Goal: Task Accomplishment & Management: Complete application form

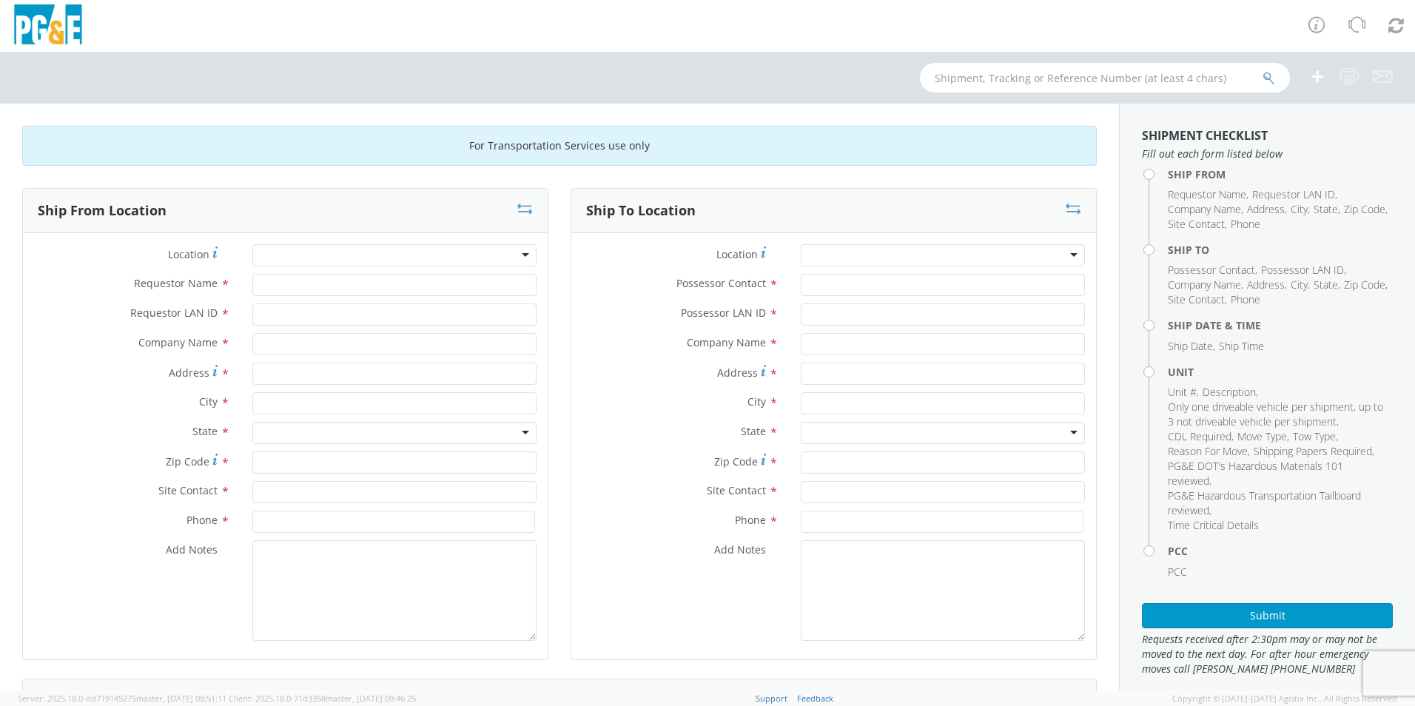
click at [506, 253] on div at bounding box center [394, 255] width 284 height 22
click at [296, 251] on div at bounding box center [394, 255] width 284 height 22
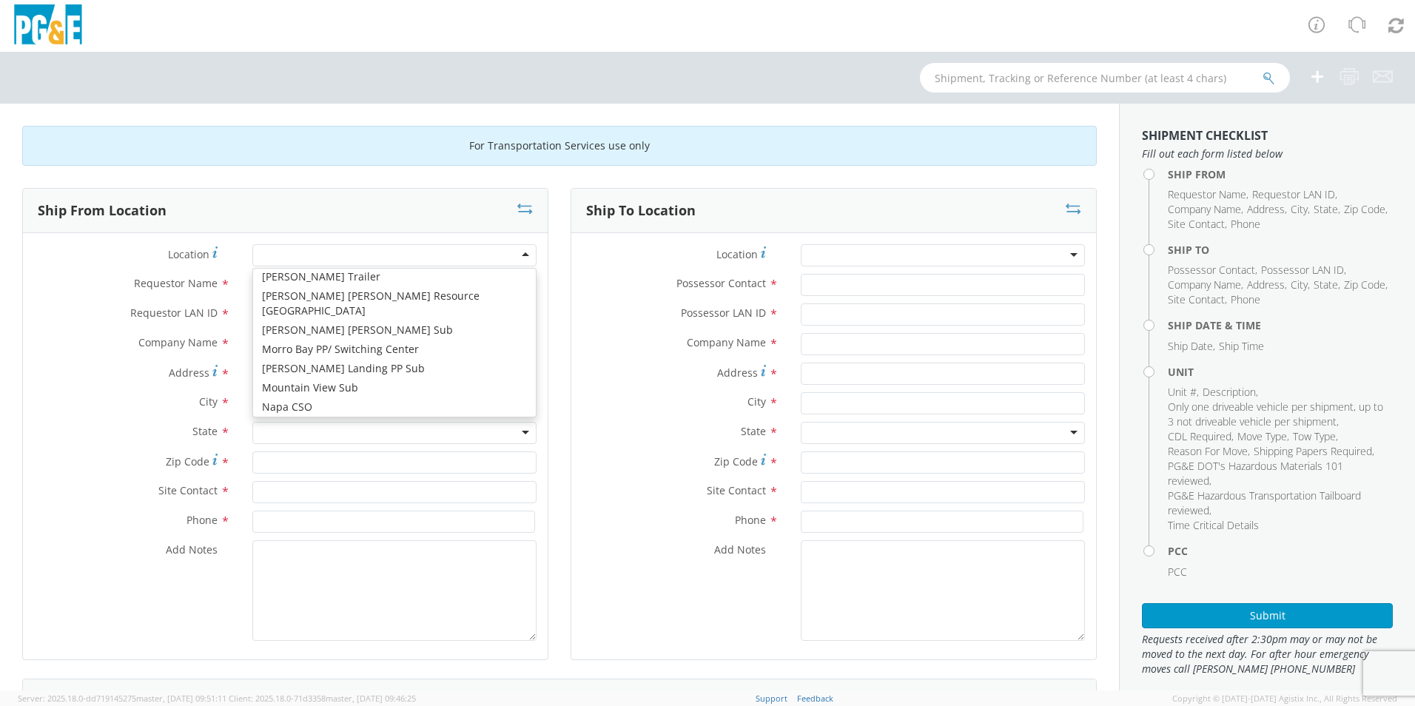
scroll to position [5175, 0]
type input "PG&E"
type input "[STREET_ADDRESS][PERSON_NAME]"
type input "American Canyon"
type input "94503"
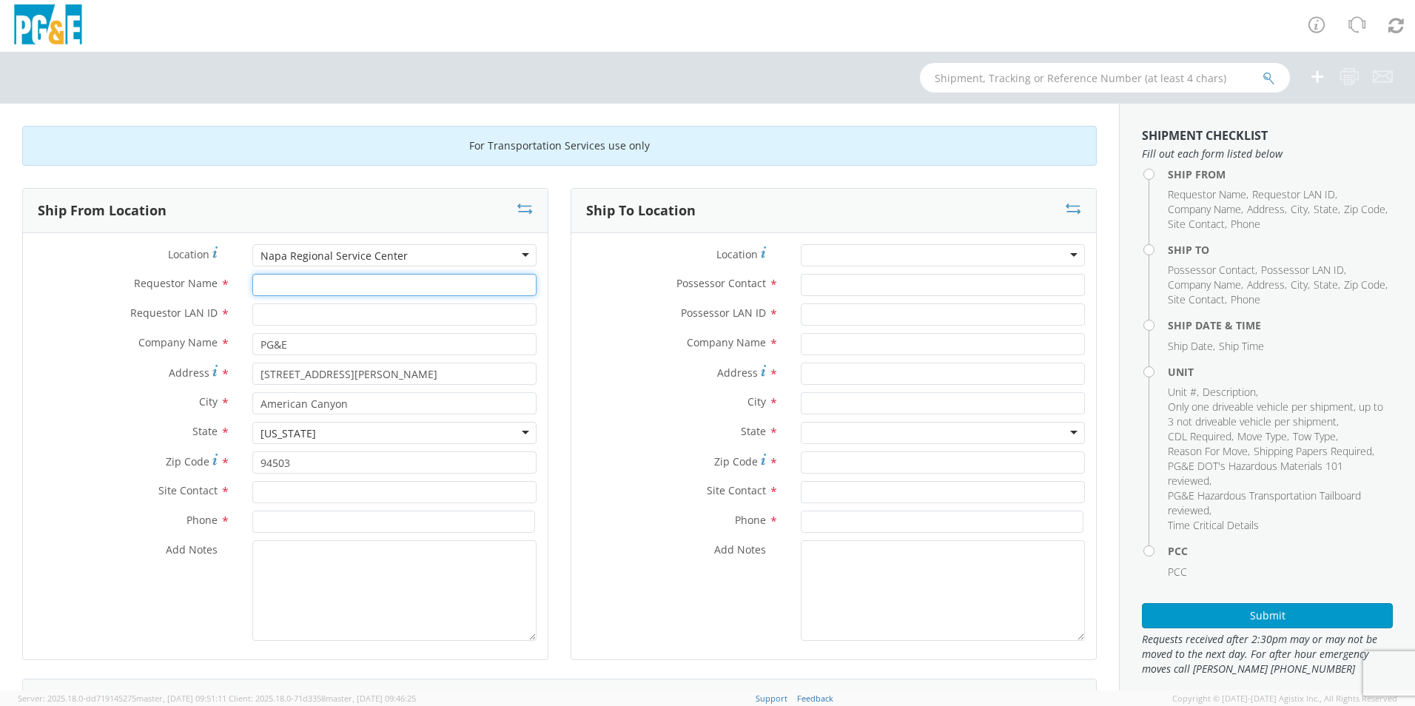
click at [407, 285] on input "Requestor Name *" at bounding box center [394, 285] width 284 height 22
type input "[PERSON_NAME]"
type input "DDTG"
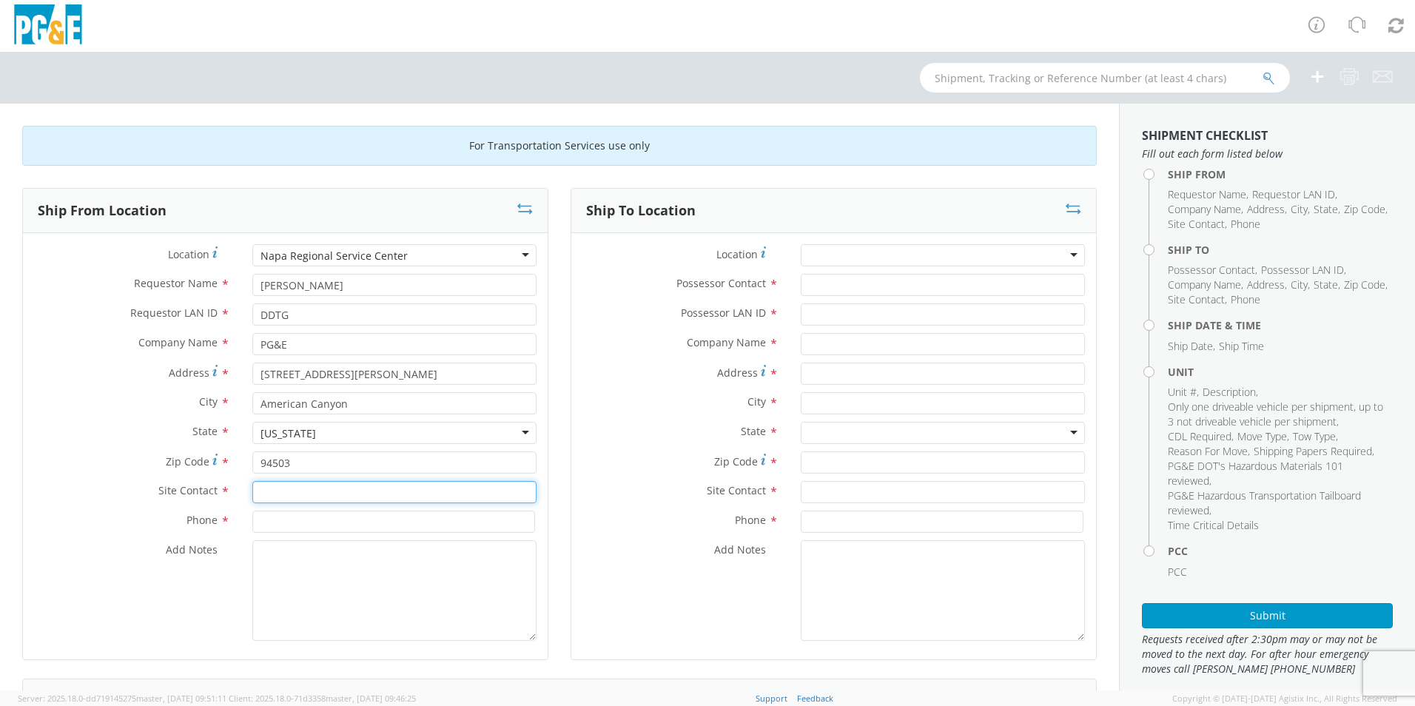
click at [308, 495] on input "text" at bounding box center [394, 492] width 284 height 22
type input "DDTG"
click at [283, 522] on input at bounding box center [393, 522] width 283 height 22
type input "5106932900"
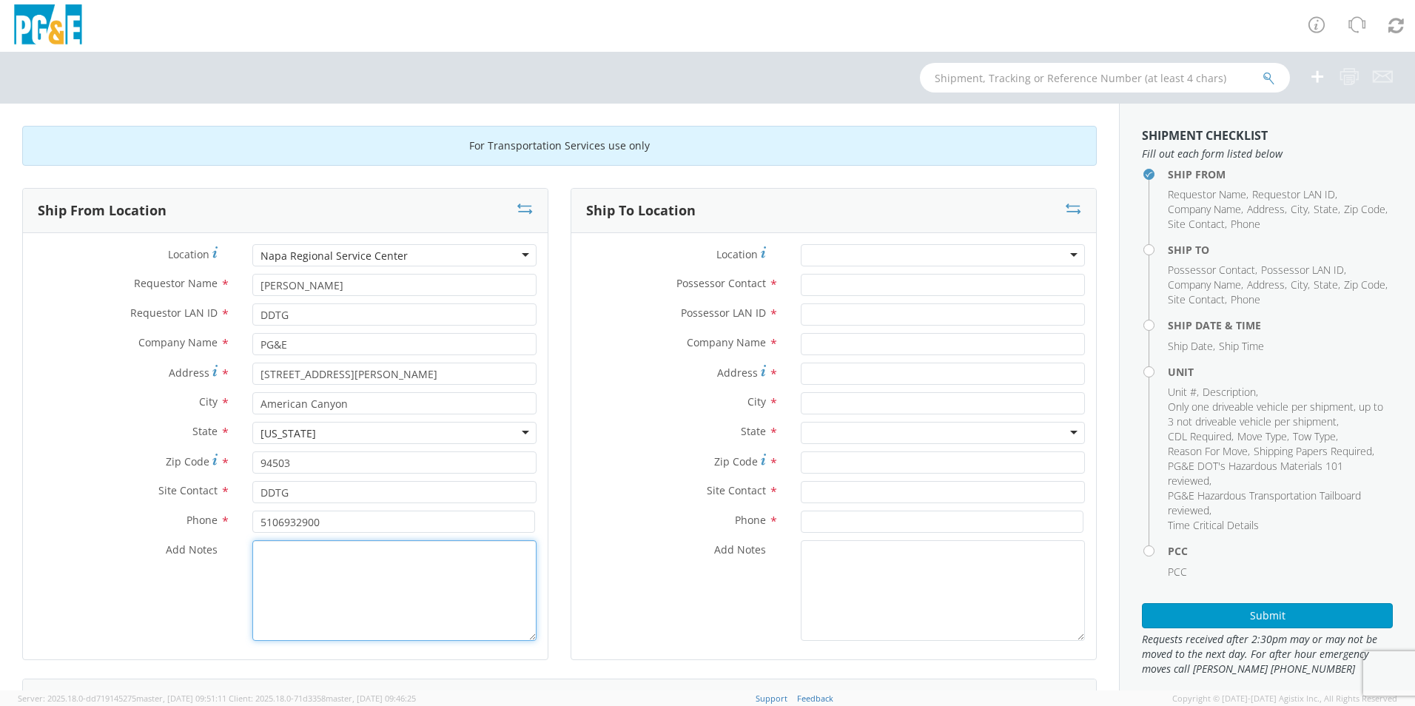
click at [318, 591] on textarea "Add Notes *" at bounding box center [394, 590] width 284 height 101
click at [395, 554] on textarea "Forklift needs transport" at bounding box center [394, 590] width 284 height 101
click at [472, 557] on textarea "Forklift needs transport, civic center tow" at bounding box center [394, 590] width 284 height 101
drag, startPoint x: 349, startPoint y: 570, endPoint x: 260, endPoint y: 554, distance: 90.3
click at [260, 554] on textarea "Forklift needs transport, civic center tow will be in the yard this morning" at bounding box center [394, 590] width 284 height 101
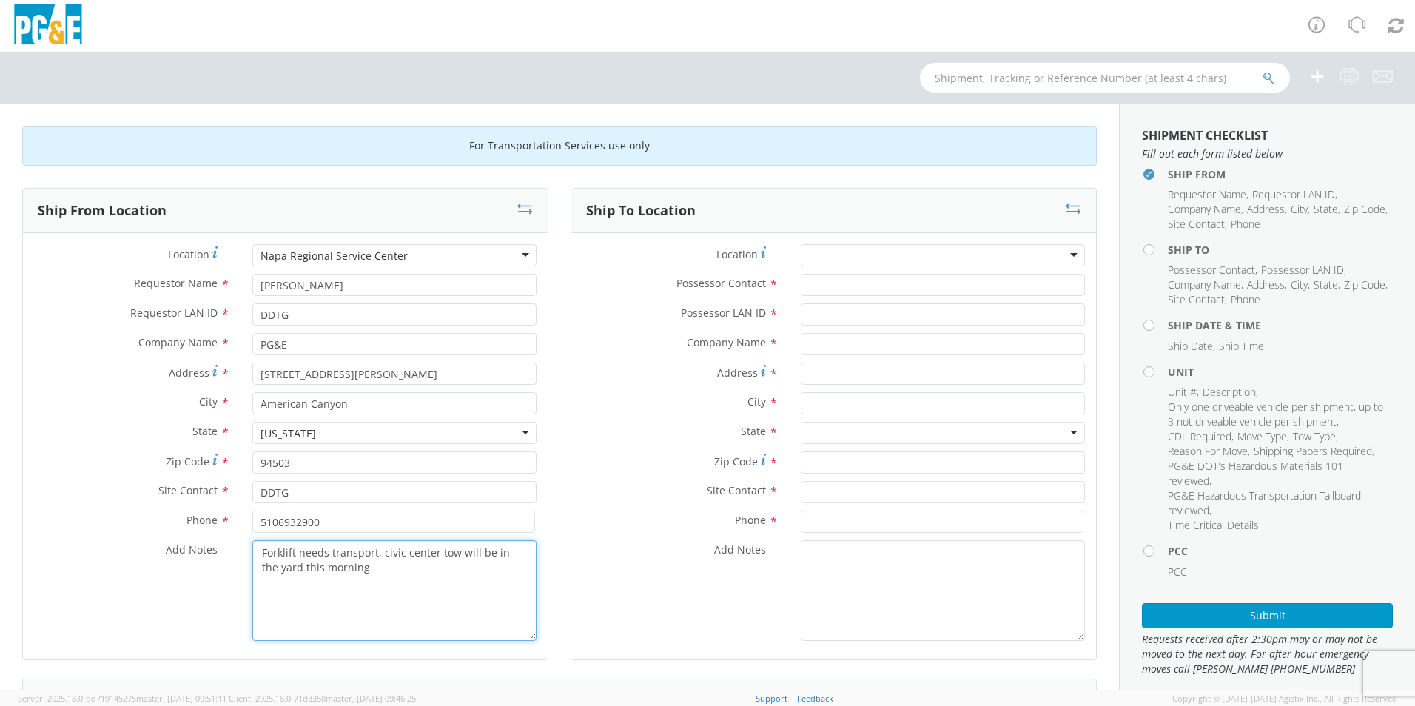
type textarea "Forklift needs transport, civic center tow will be in the yard this morning"
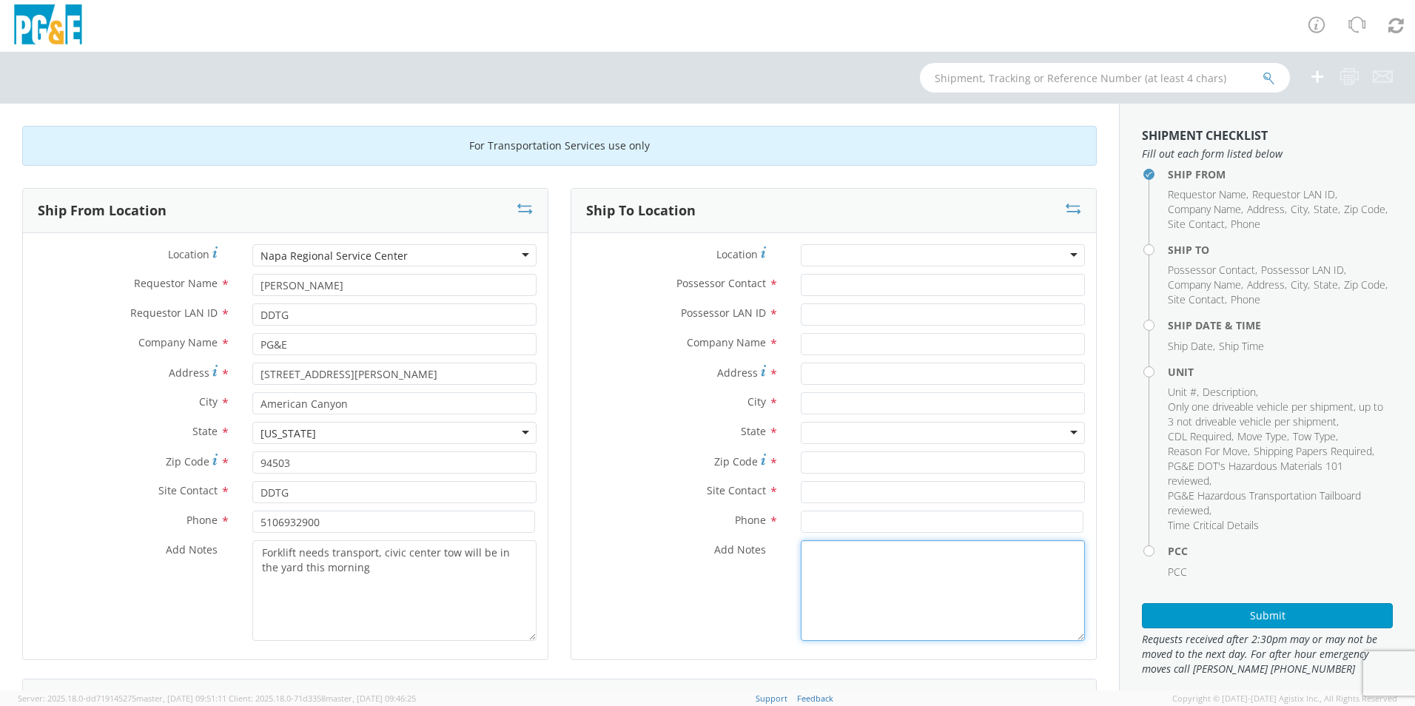
paste textarea "Forklift needs transport, civic center tow will be in the yard this morning"
type textarea "Forklift needs transport, civic center tow will be in the yard this morning"
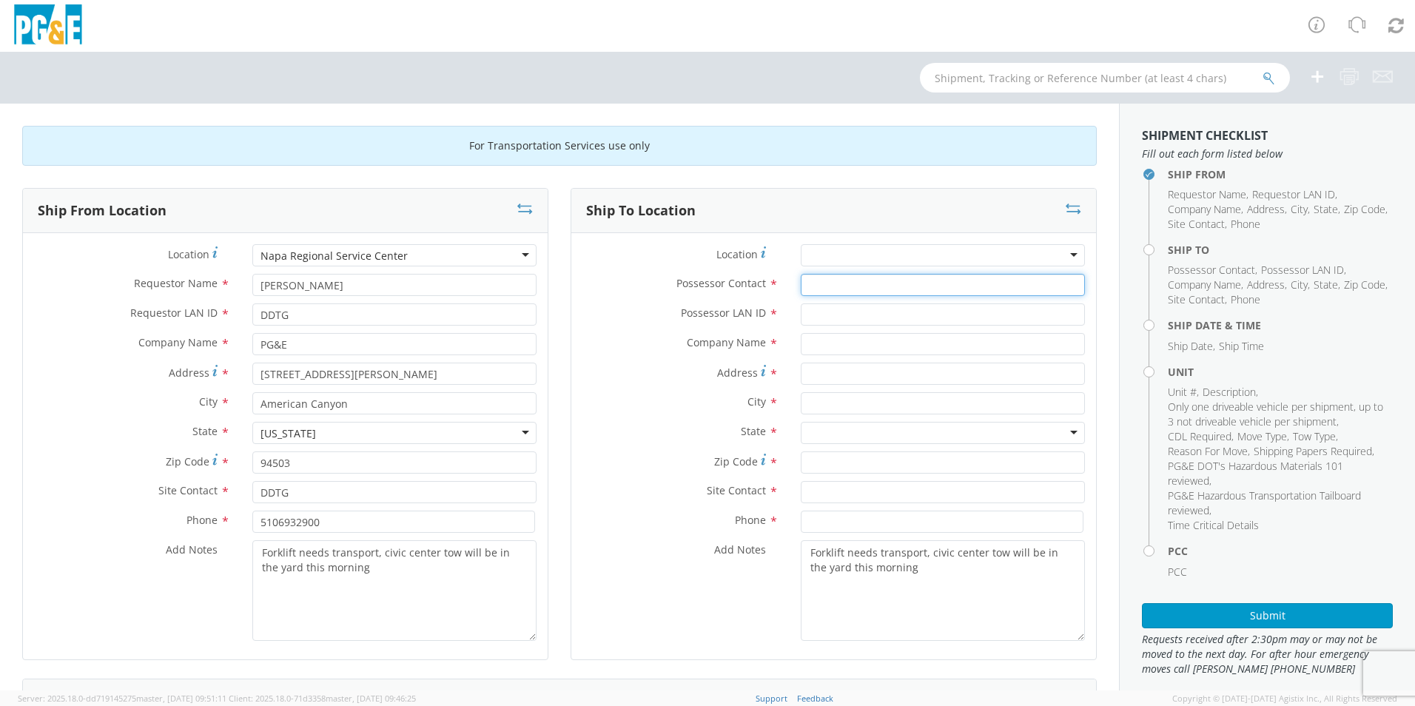
click at [828, 284] on input "Possessor Contact *" at bounding box center [943, 285] width 284 height 22
type input "[PERSON_NAME]"
click at [816, 313] on input "Possessor LAN ID *" at bounding box center [943, 314] width 284 height 22
type input "DDTG"
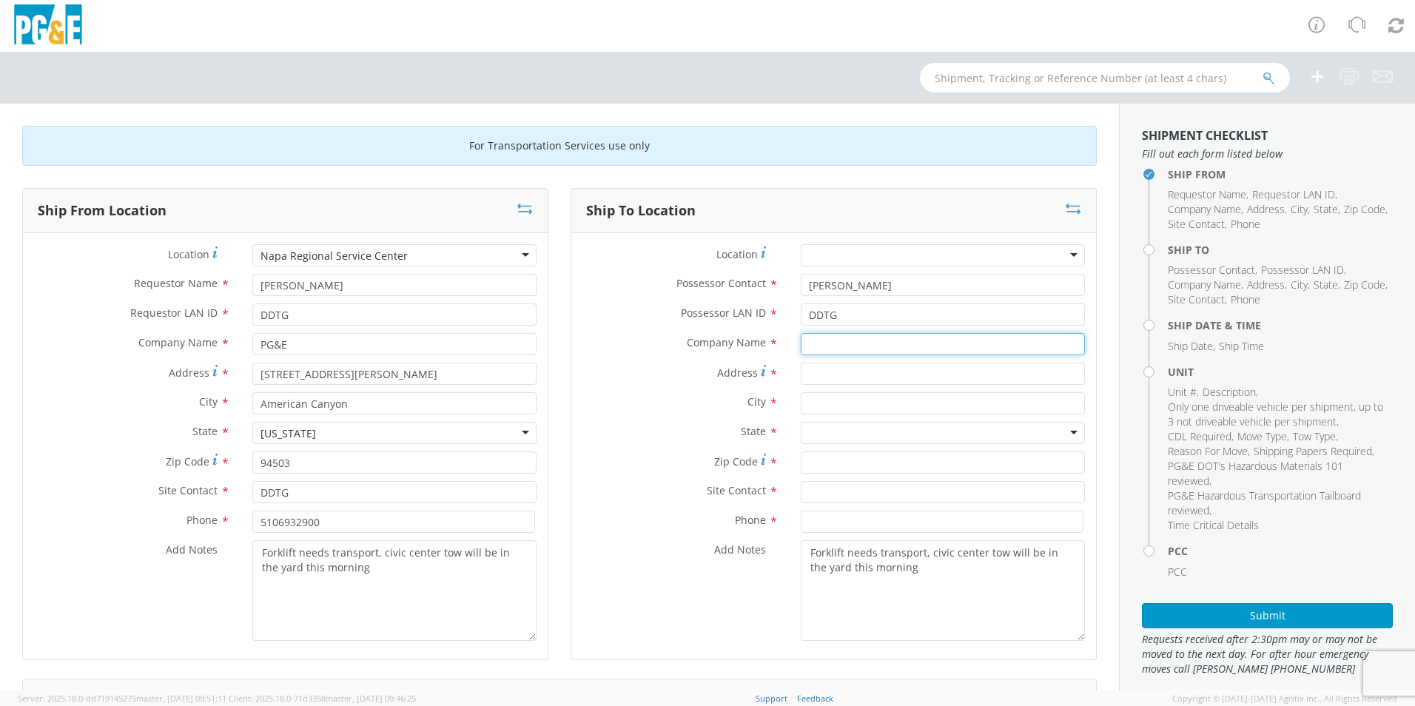
drag, startPoint x: 813, startPoint y: 340, endPoint x: 794, endPoint y: 284, distance: 58.5
click at [813, 335] on input "text" at bounding box center [943, 344] width 284 height 22
type input "[PERSON_NAME] Machinery"
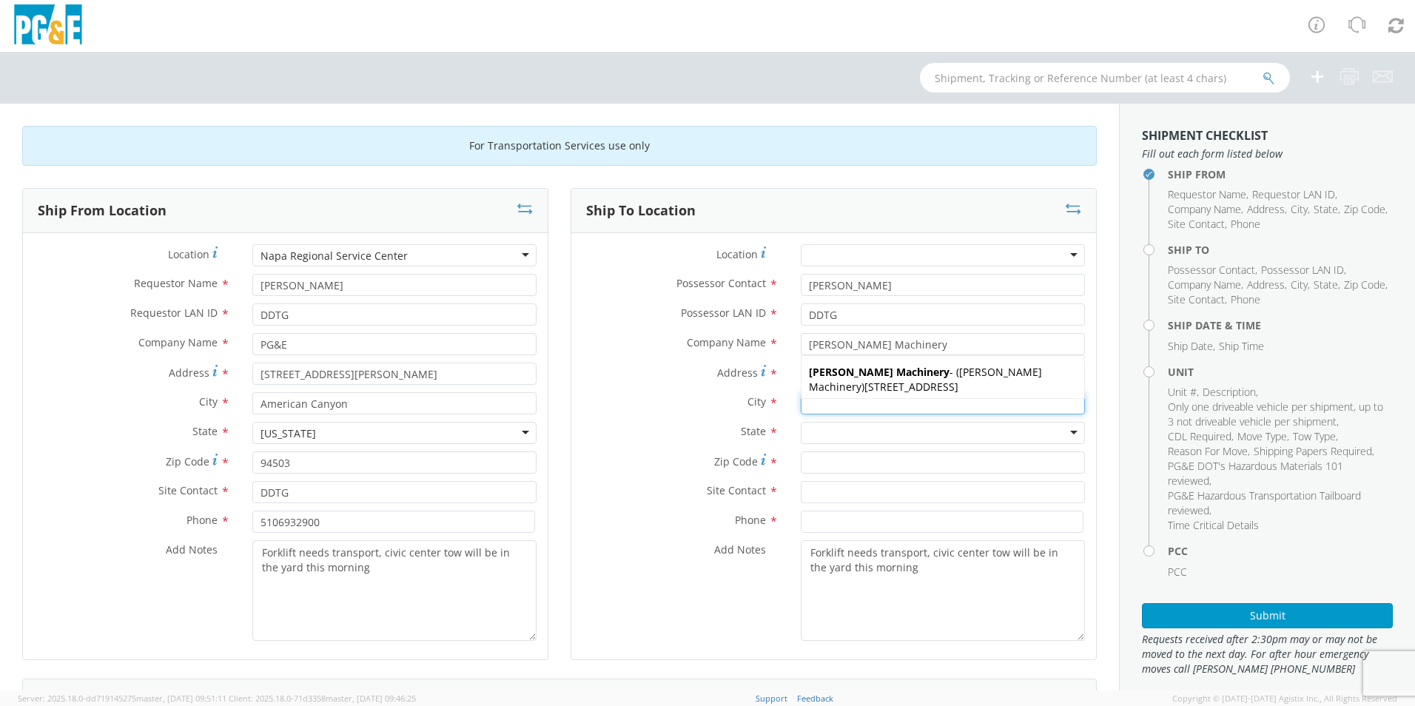
click at [836, 409] on input "text" at bounding box center [943, 403] width 284 height 22
click at [814, 374] on input "Address *" at bounding box center [943, 374] width 284 height 22
type input "1975 [PERSON_NAME][GEOGRAPHIC_DATA]"
click at [814, 411] on input "text" at bounding box center [943, 403] width 284 height 22
type input "[GEOGRAPHIC_DATA]"
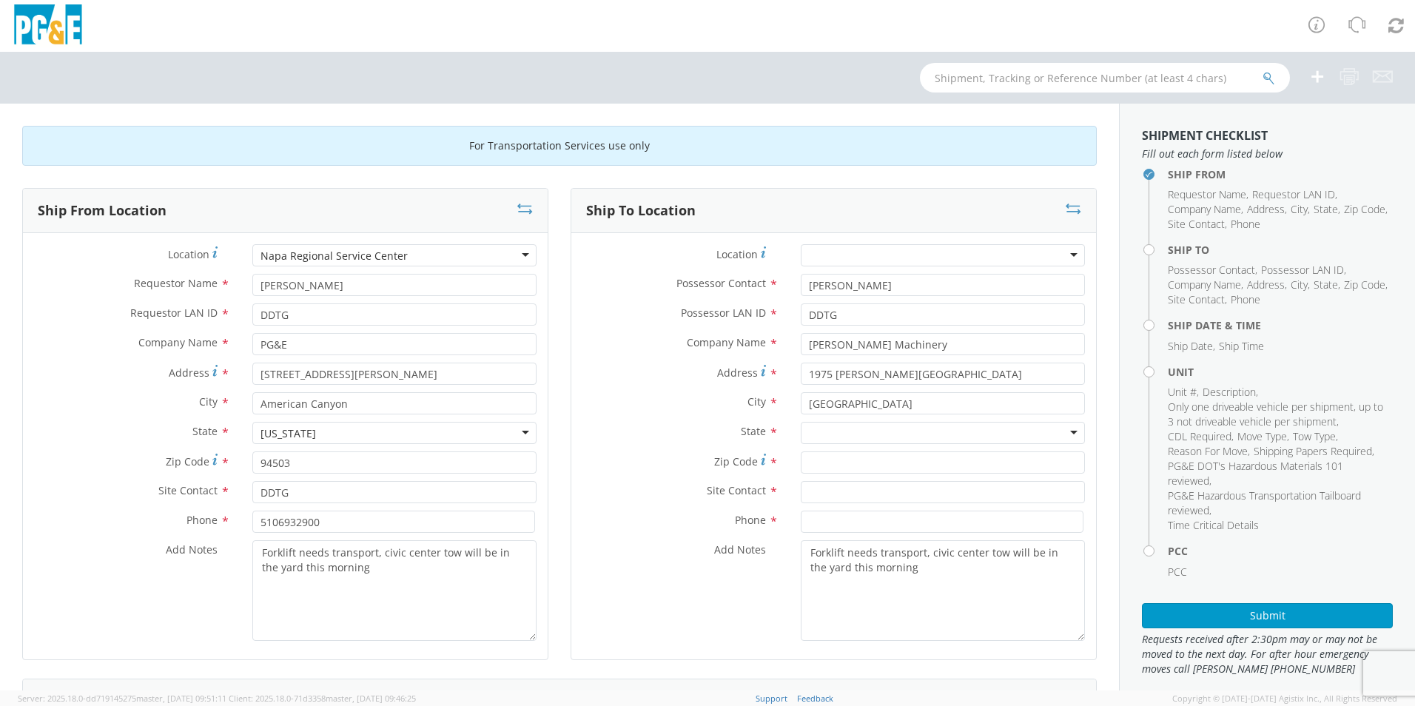
click at [816, 437] on div at bounding box center [943, 433] width 284 height 22
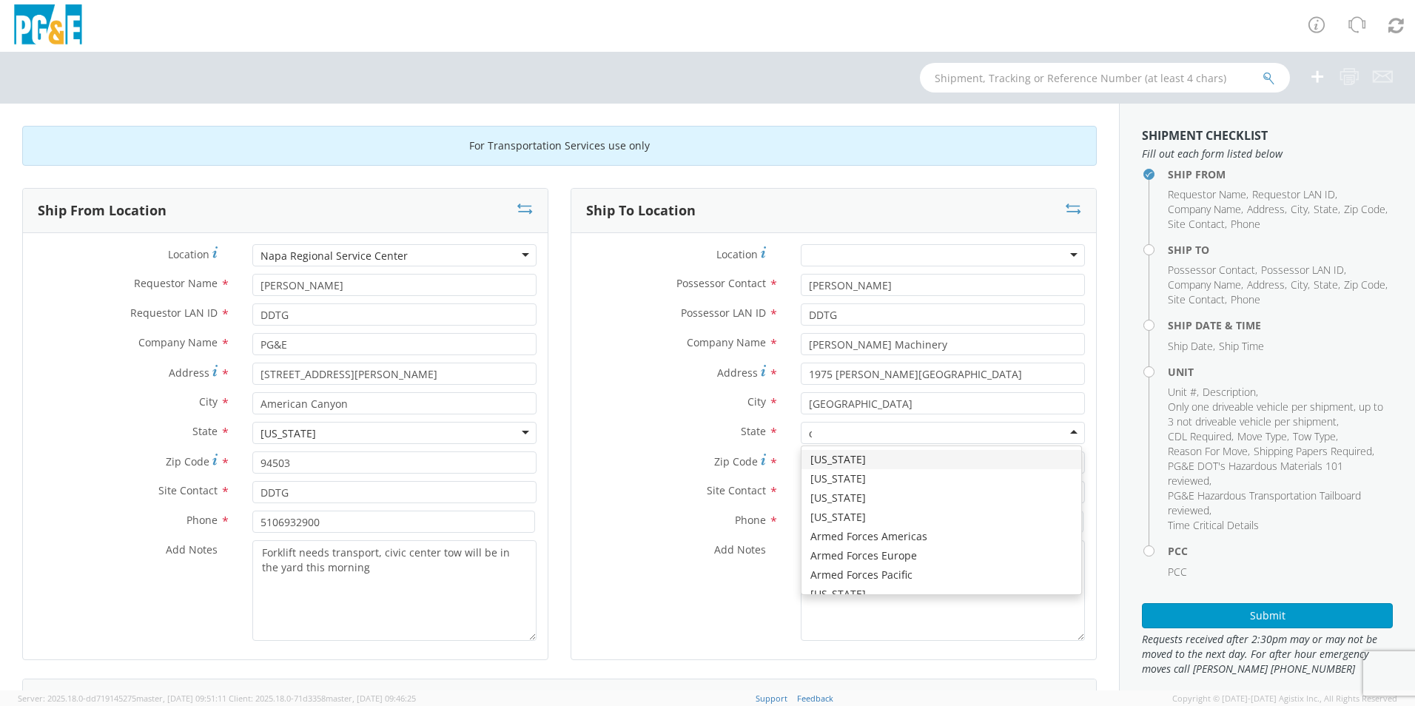
type input "ca"
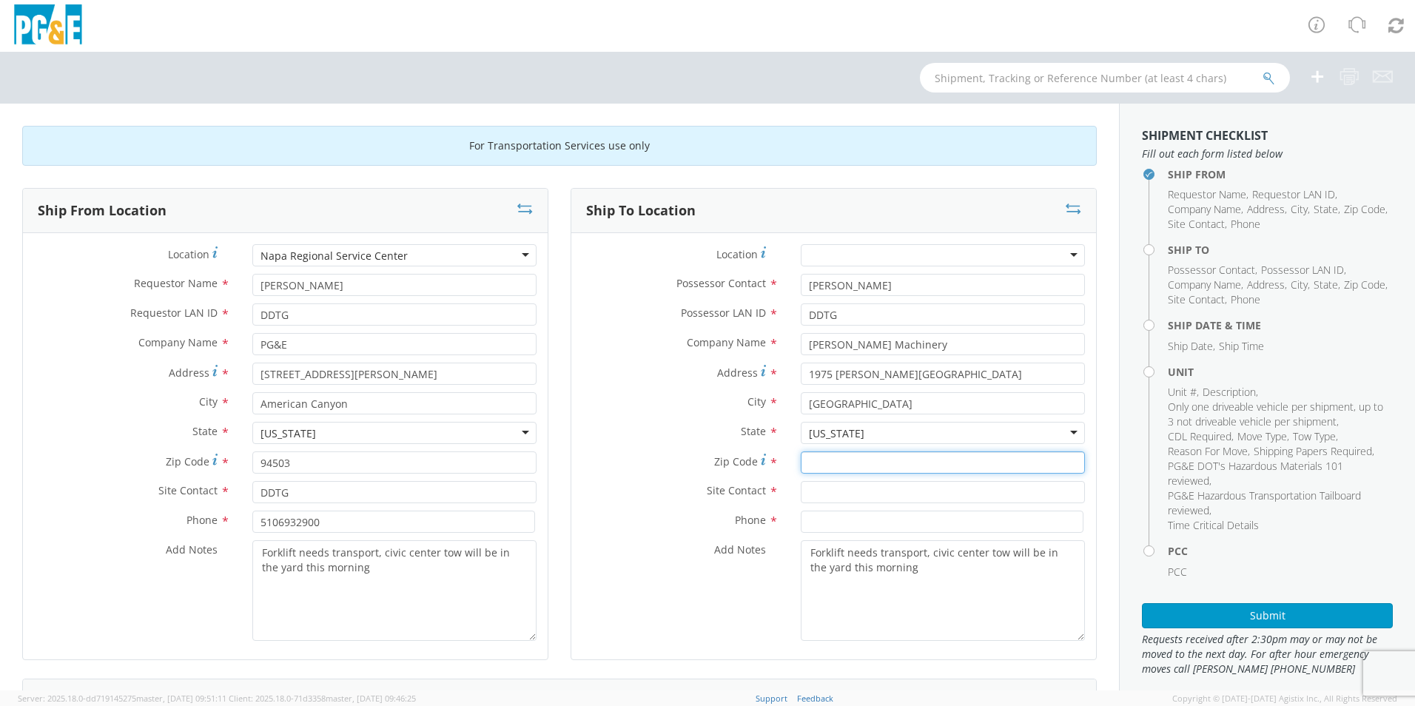
click at [811, 460] on input "Zip Code *" at bounding box center [943, 463] width 284 height 22
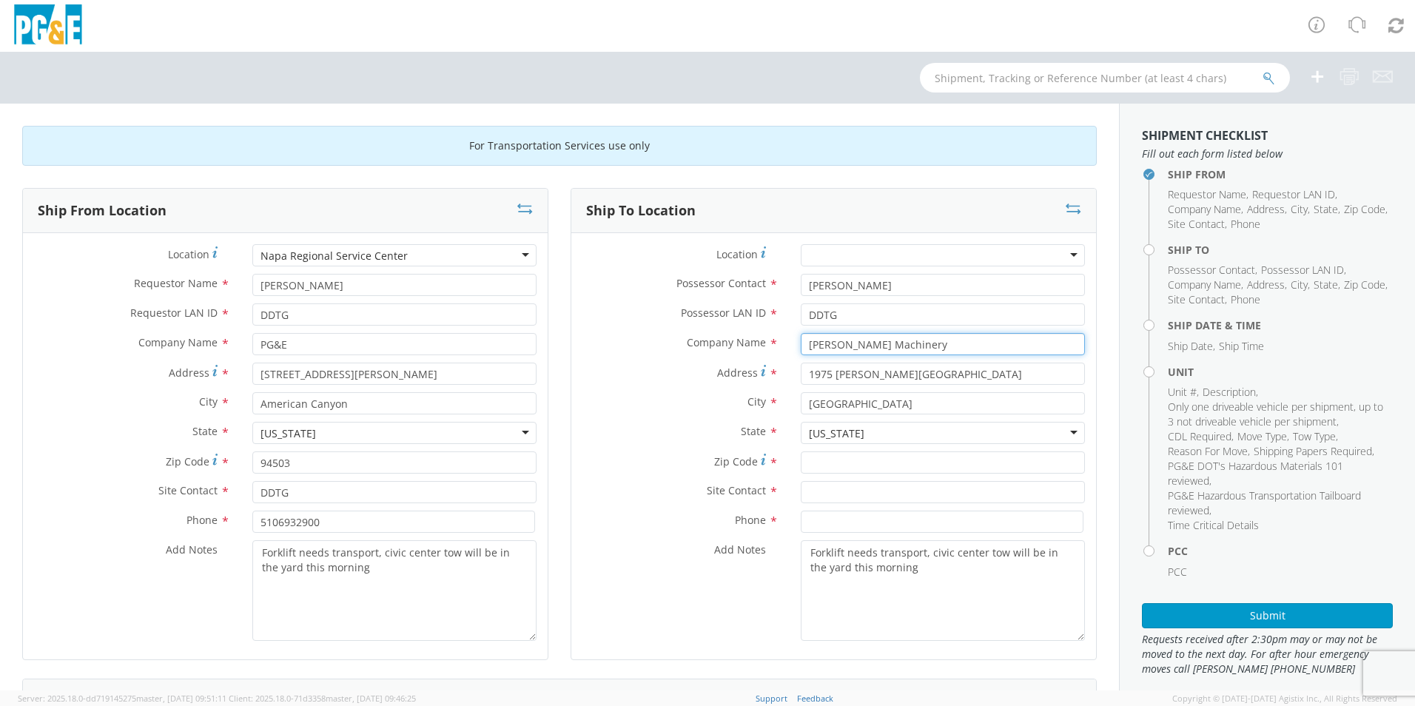
click at [896, 346] on input "[PERSON_NAME] Machinery" at bounding box center [943, 344] width 284 height 22
click at [826, 346] on input "[DEMOGRAPHIC_DATA] Material Handeling" at bounding box center [943, 344] width 284 height 22
type input "[PERSON_NAME] Material Handeling"
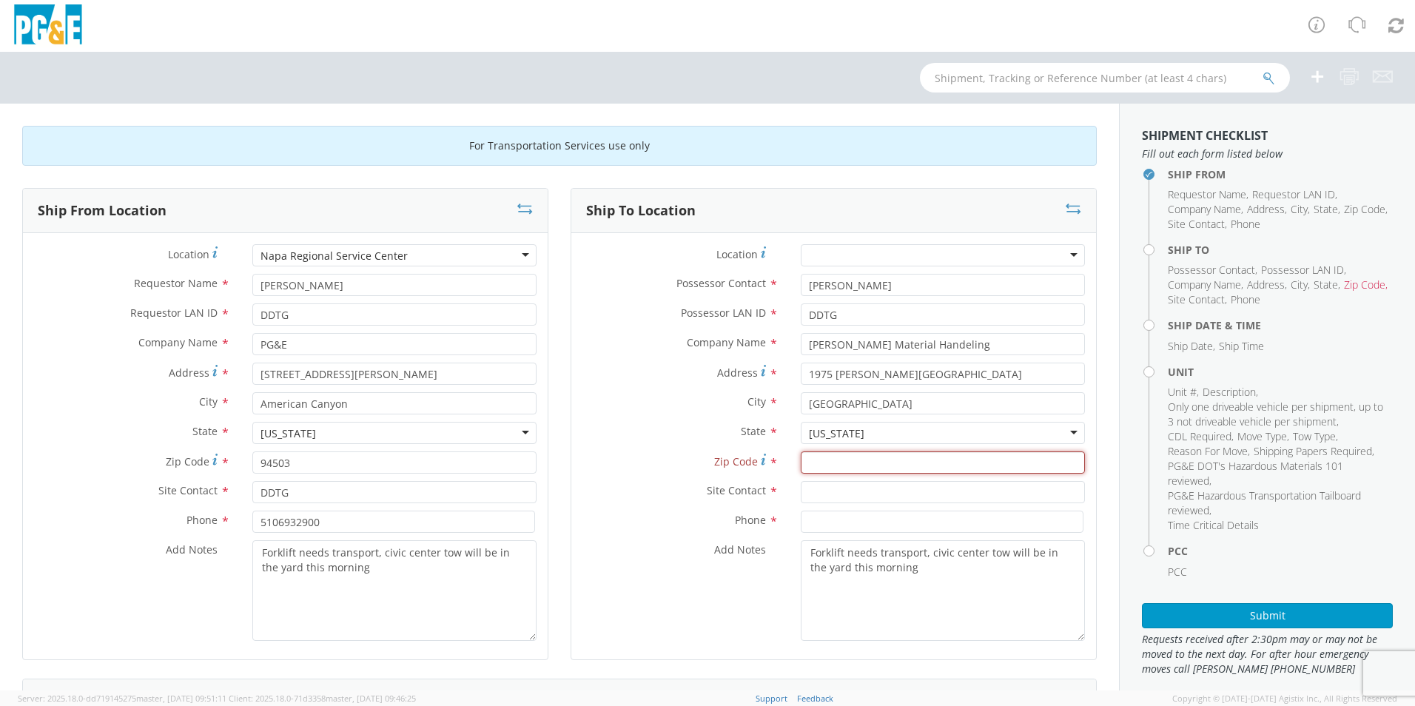
click at [913, 466] on input "Zip Code *" at bounding box center [943, 463] width 284 height 22
click at [914, 489] on input "text" at bounding box center [943, 492] width 284 height 22
type input "[PERSON_NAME]"
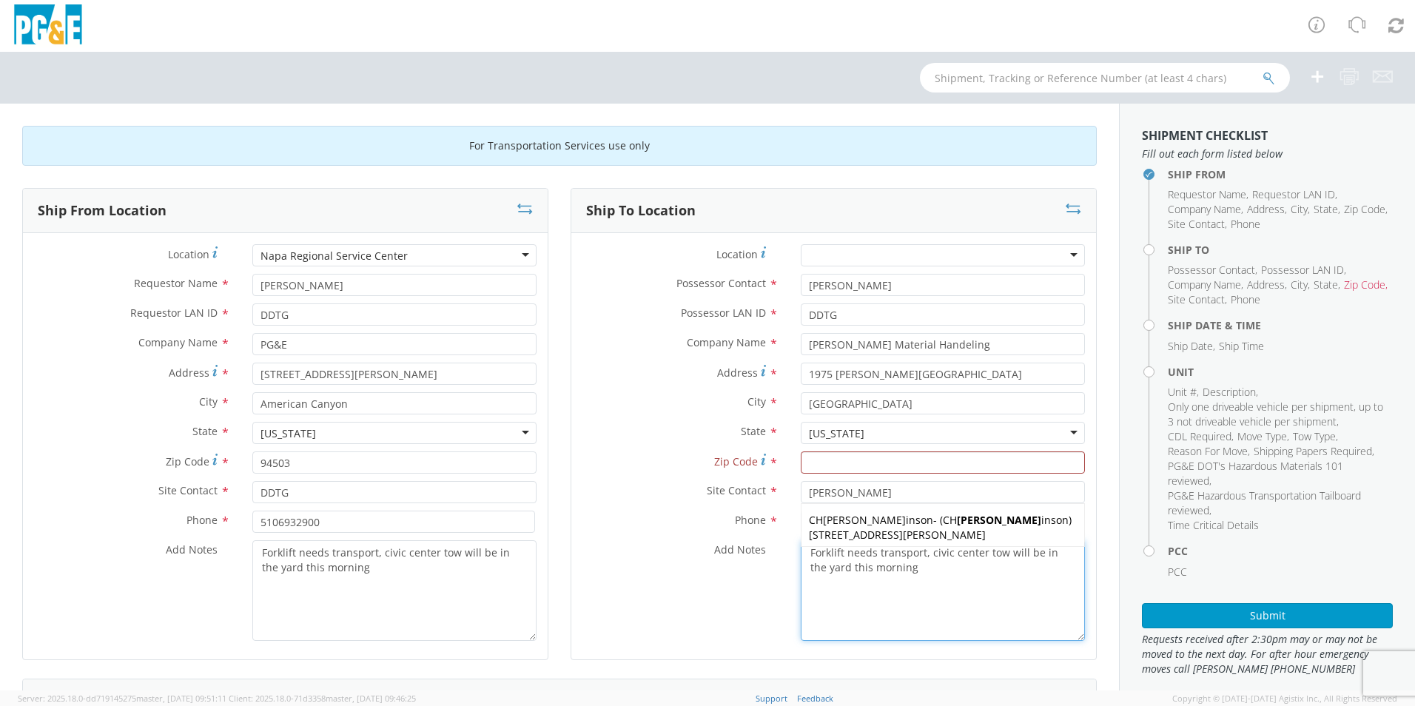
click at [927, 600] on textarea "Forklift needs transport, civic center tow will be in the yard this morning" at bounding box center [943, 590] width 284 height 101
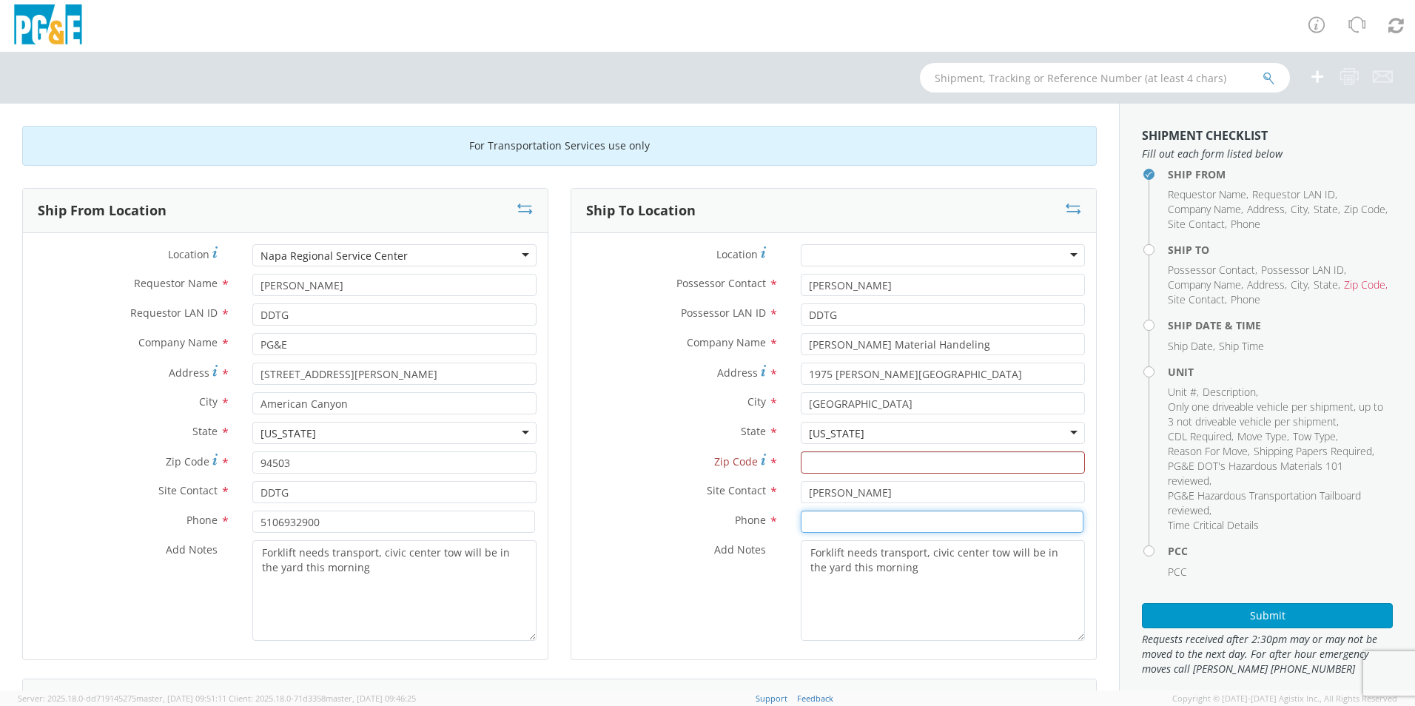
click at [853, 524] on input at bounding box center [942, 522] width 283 height 22
click at [914, 454] on input "Zip Code *" at bounding box center [943, 463] width 284 height 22
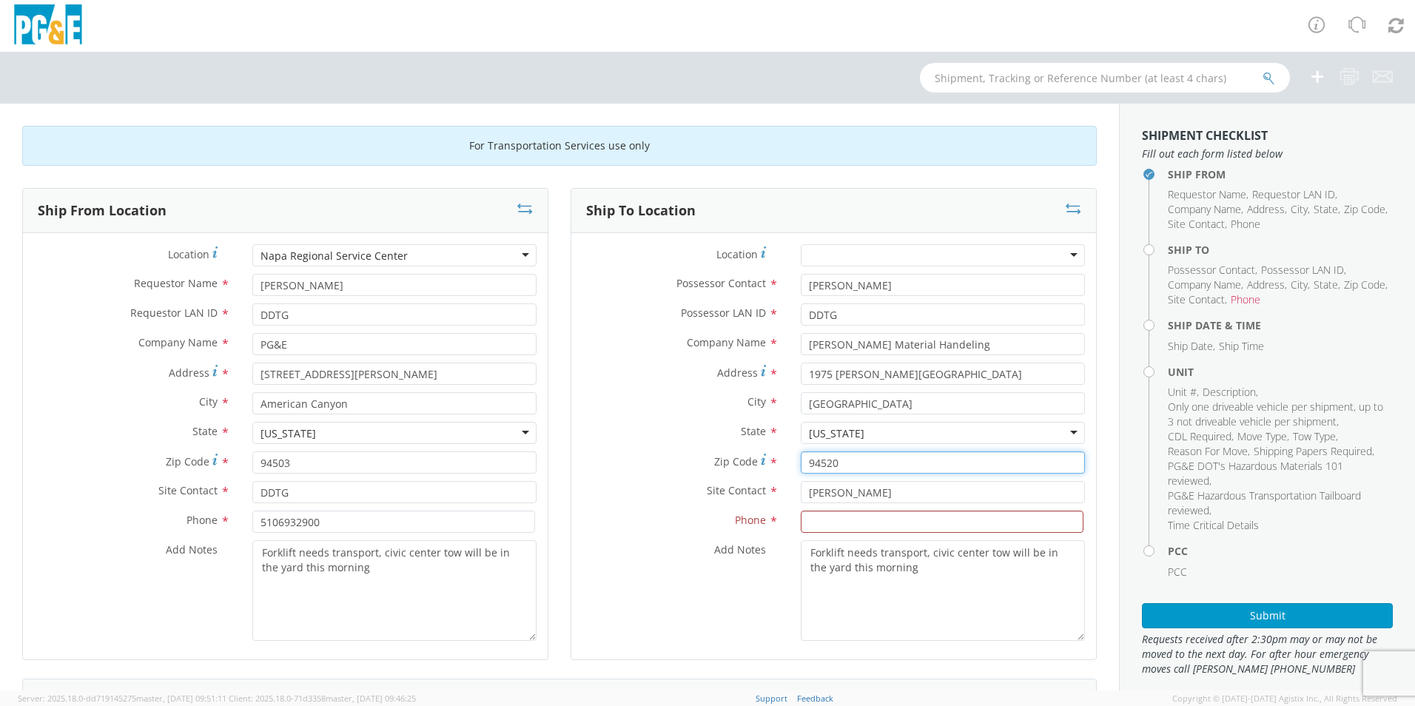
type input "94520"
click at [995, 526] on input at bounding box center [942, 522] width 283 height 22
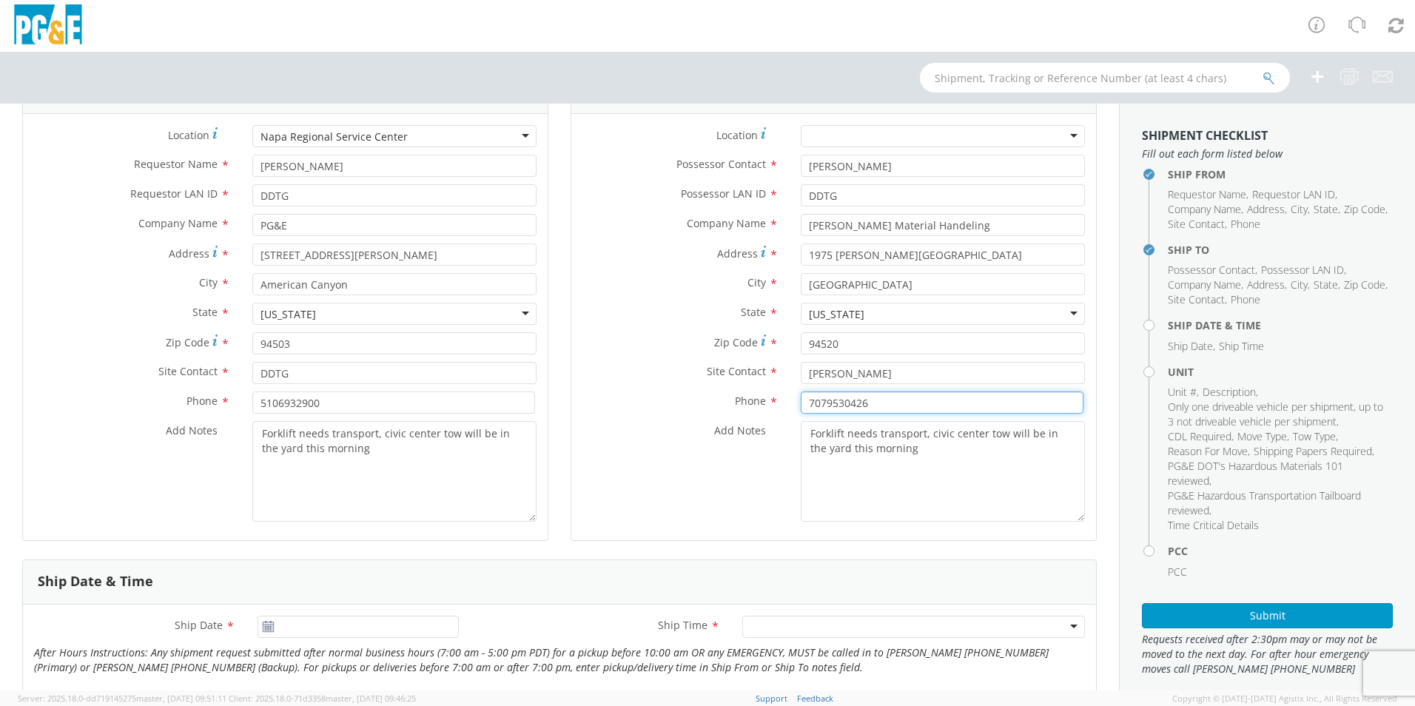
scroll to position [148, 0]
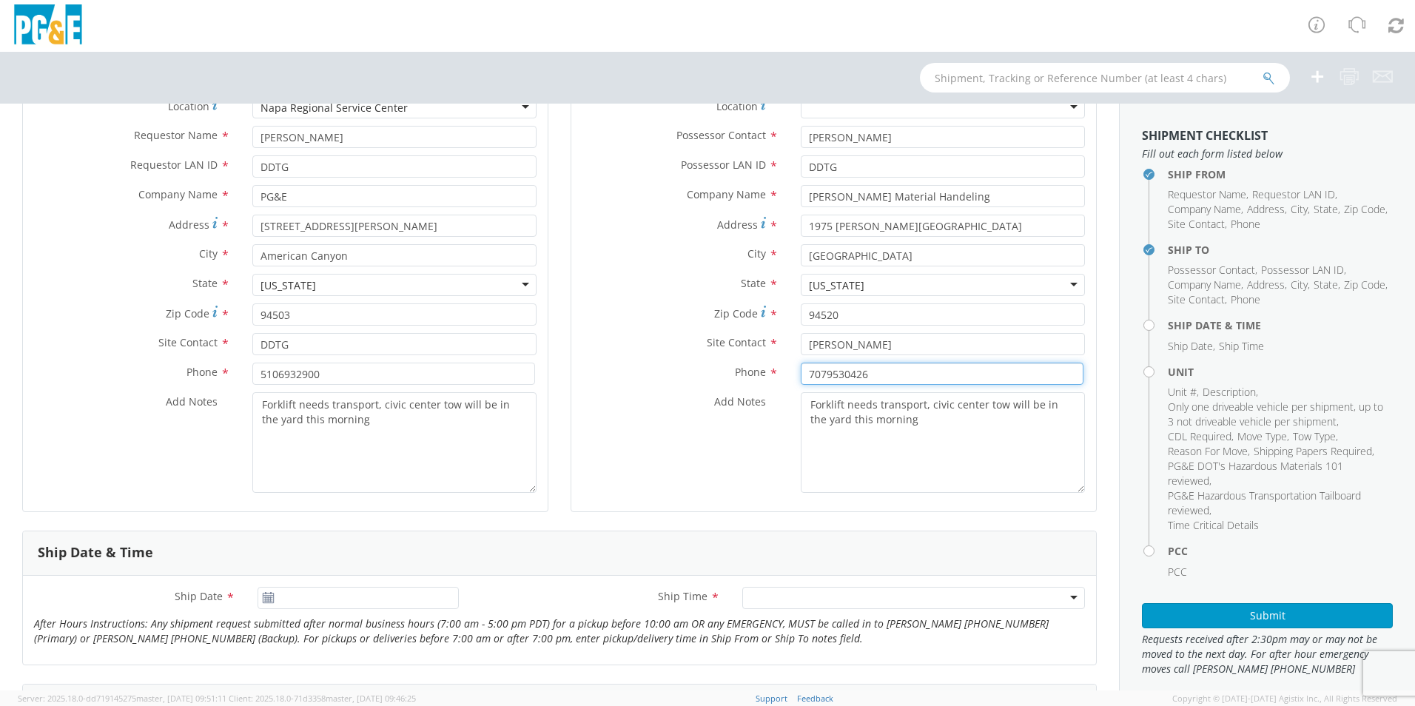
type input "7079530426"
click at [266, 598] on use at bounding box center [268, 597] width 10 height 10
type input "[DATE]"
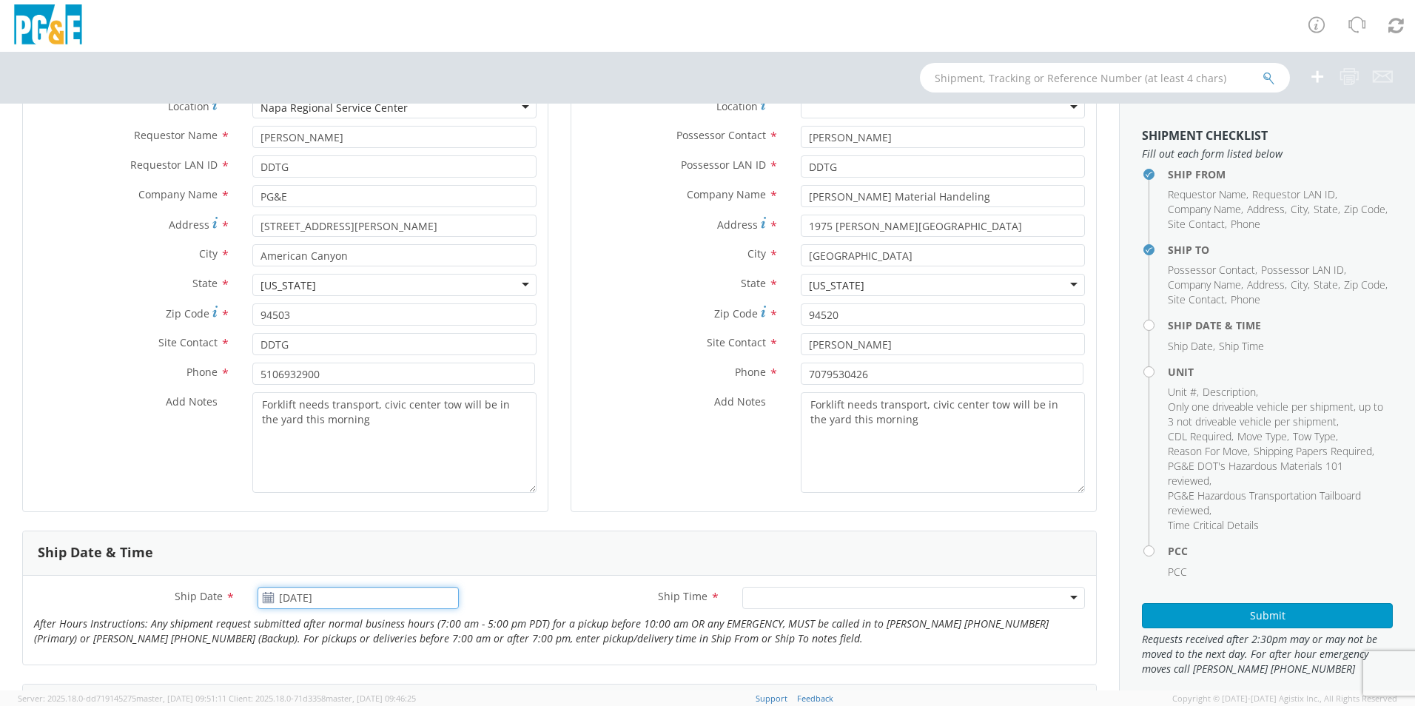
click at [280, 597] on input "[DATE]" at bounding box center [358, 598] width 201 height 22
click at [386, 480] on td "11" at bounding box center [388, 482] width 26 height 22
click at [1047, 592] on div at bounding box center [913, 598] width 343 height 22
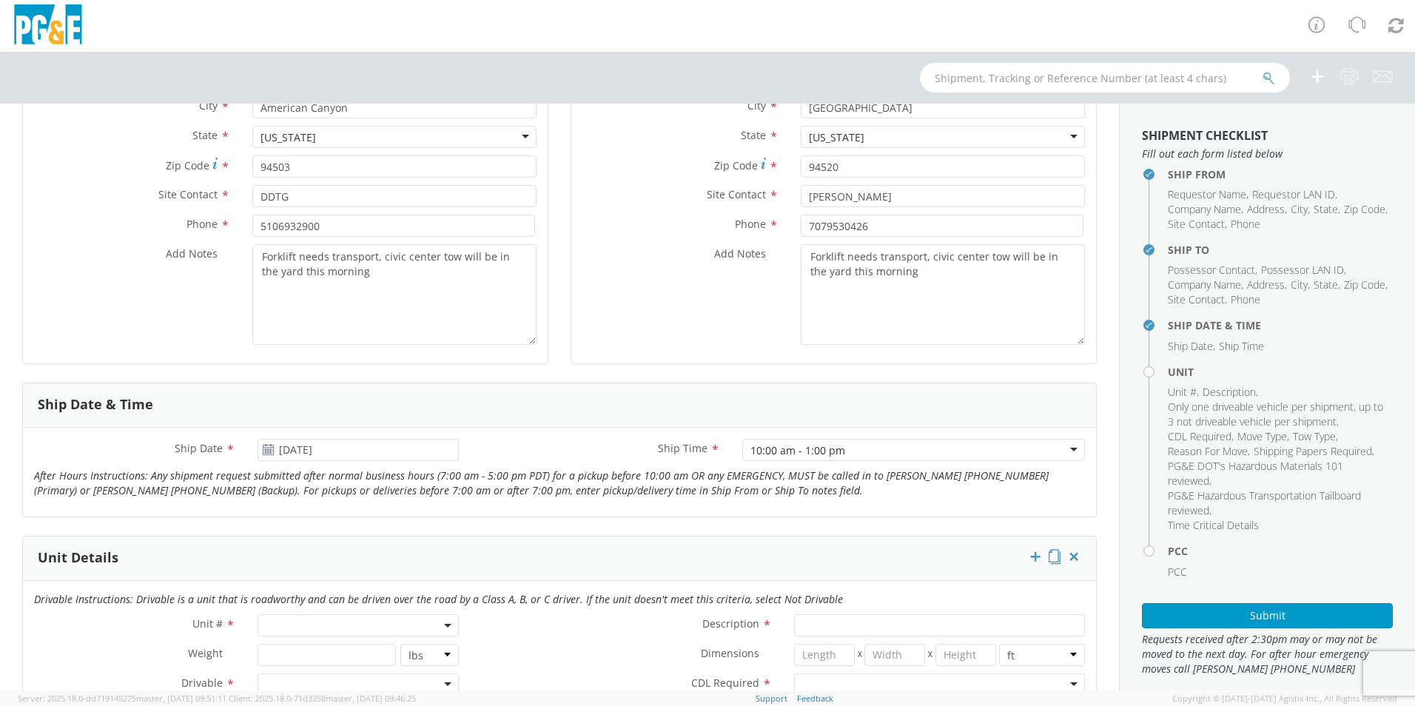
scroll to position [444, 0]
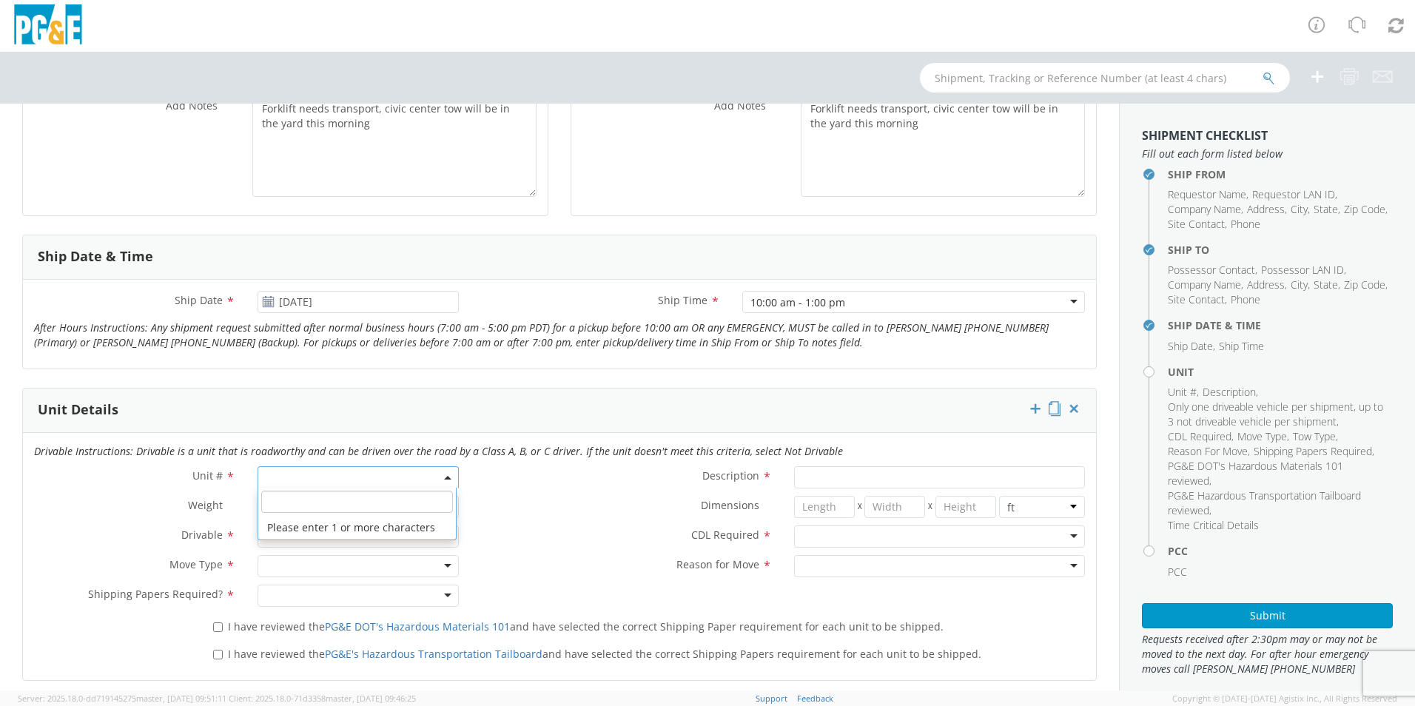
click at [401, 475] on span at bounding box center [358, 477] width 201 height 22
click at [346, 507] on input "search" at bounding box center [357, 502] width 192 height 22
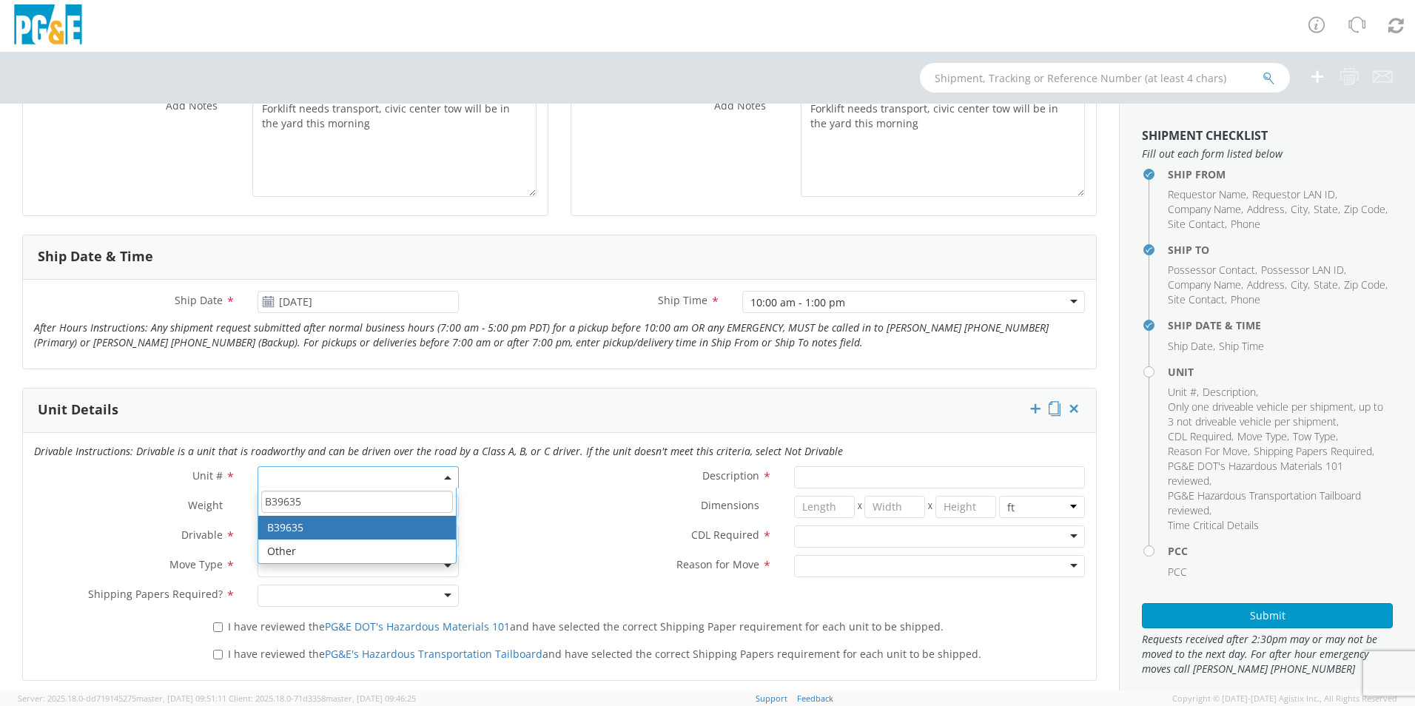
type input "B39635"
type input "FORKLIFT; 4T>"
type input "0"
select select "B39635"
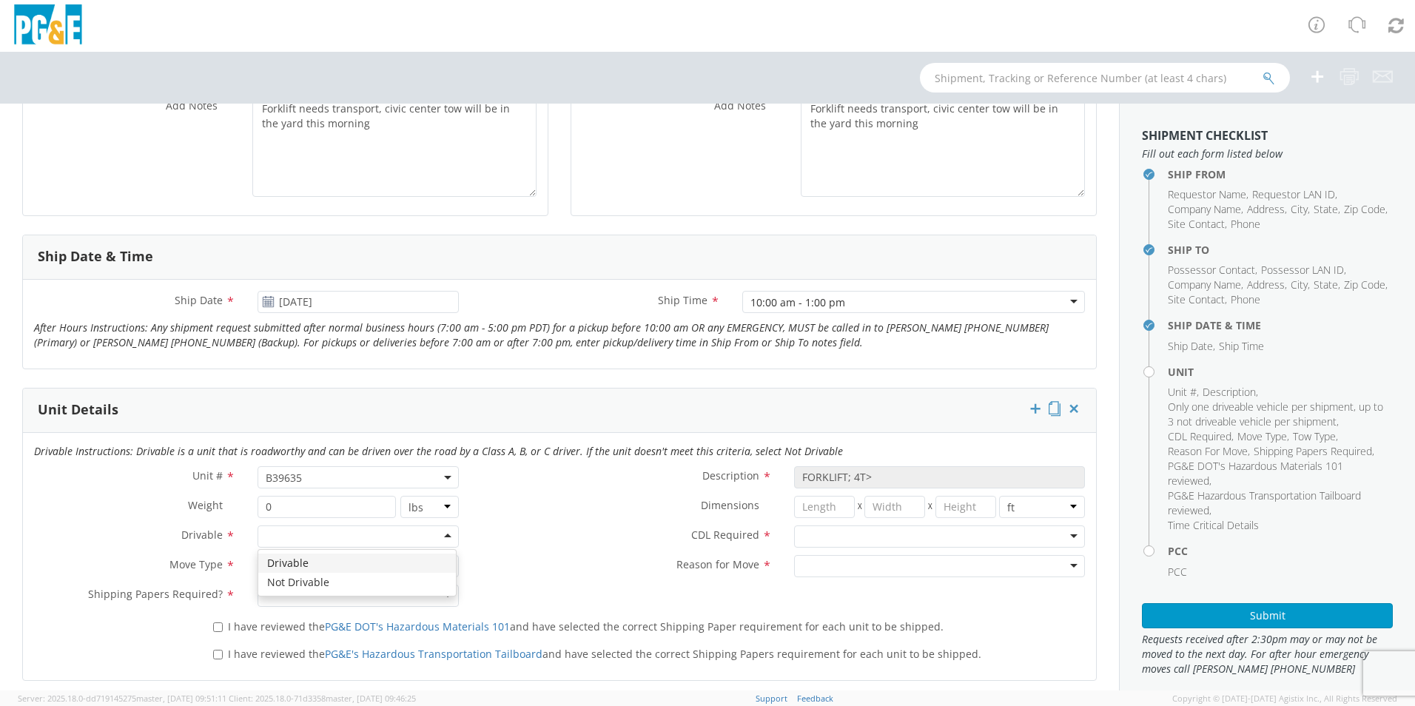
click at [325, 533] on div at bounding box center [358, 537] width 201 height 22
click at [378, 566] on div at bounding box center [358, 566] width 201 height 22
click at [213, 630] on input "I have reviewed the PG&E DOT's Hazardous Materials 101 and have selected the co…" at bounding box center [218, 628] width 10 height 10
checkbox input "true"
click at [215, 657] on input "I have reviewed the PG&E's Hazardous Transportation Tailboard and have selected…" at bounding box center [218, 655] width 10 height 10
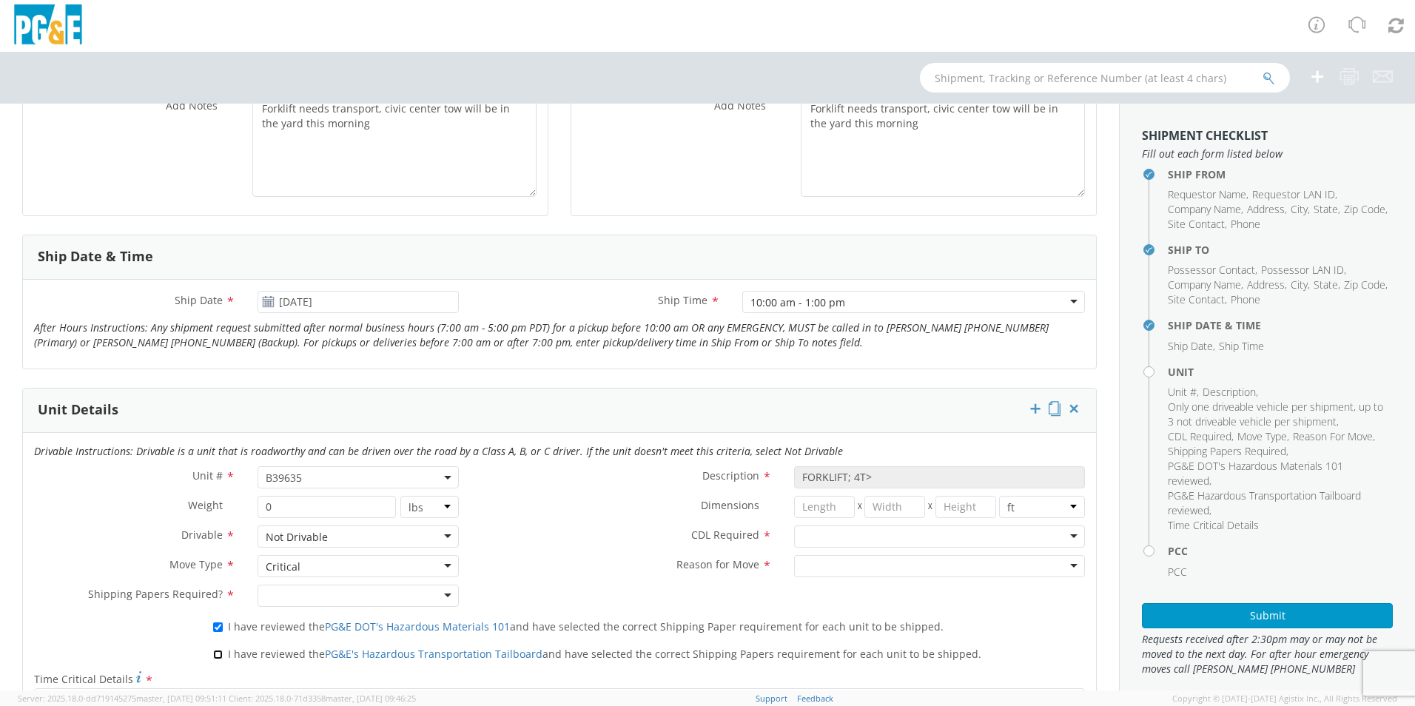
checkbox input "true"
click at [323, 599] on div at bounding box center [358, 596] width 201 height 22
click at [866, 536] on div at bounding box center [939, 537] width 291 height 22
click at [866, 568] on div at bounding box center [939, 566] width 291 height 22
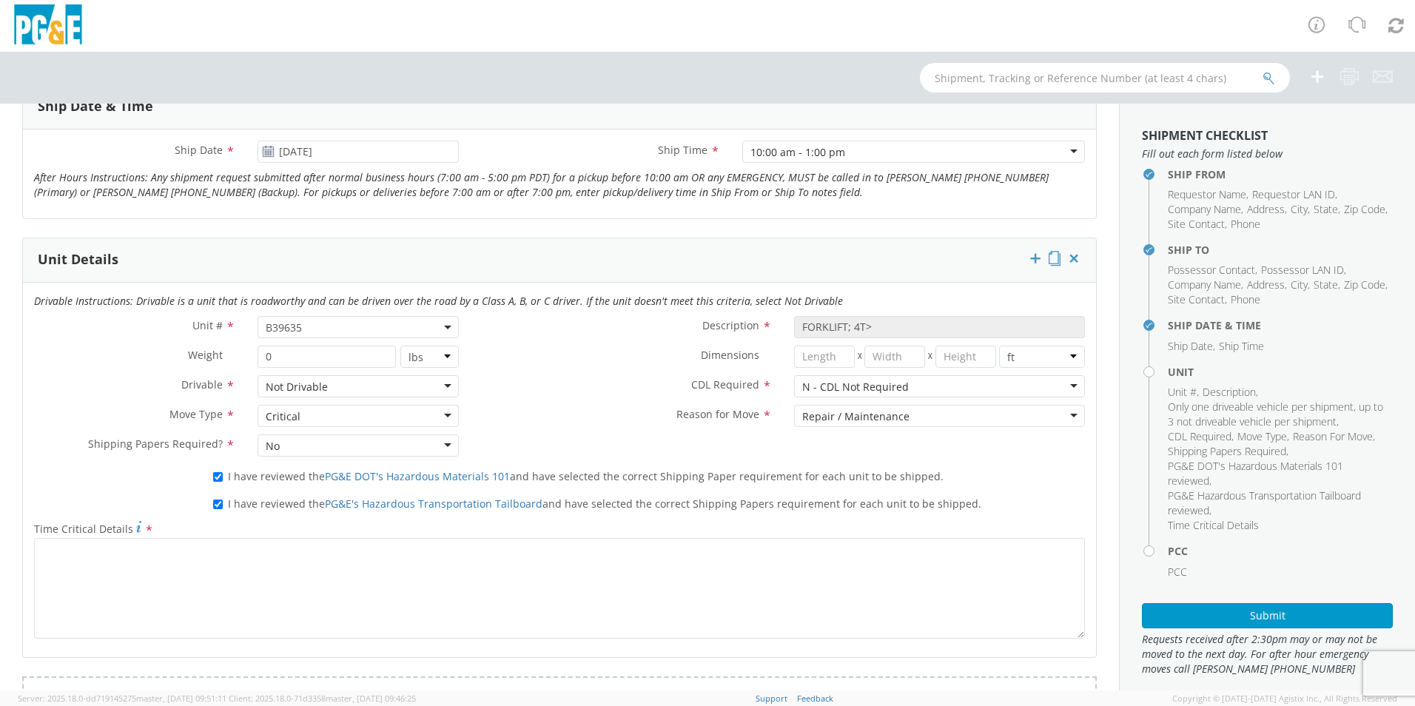
scroll to position [666, 0]
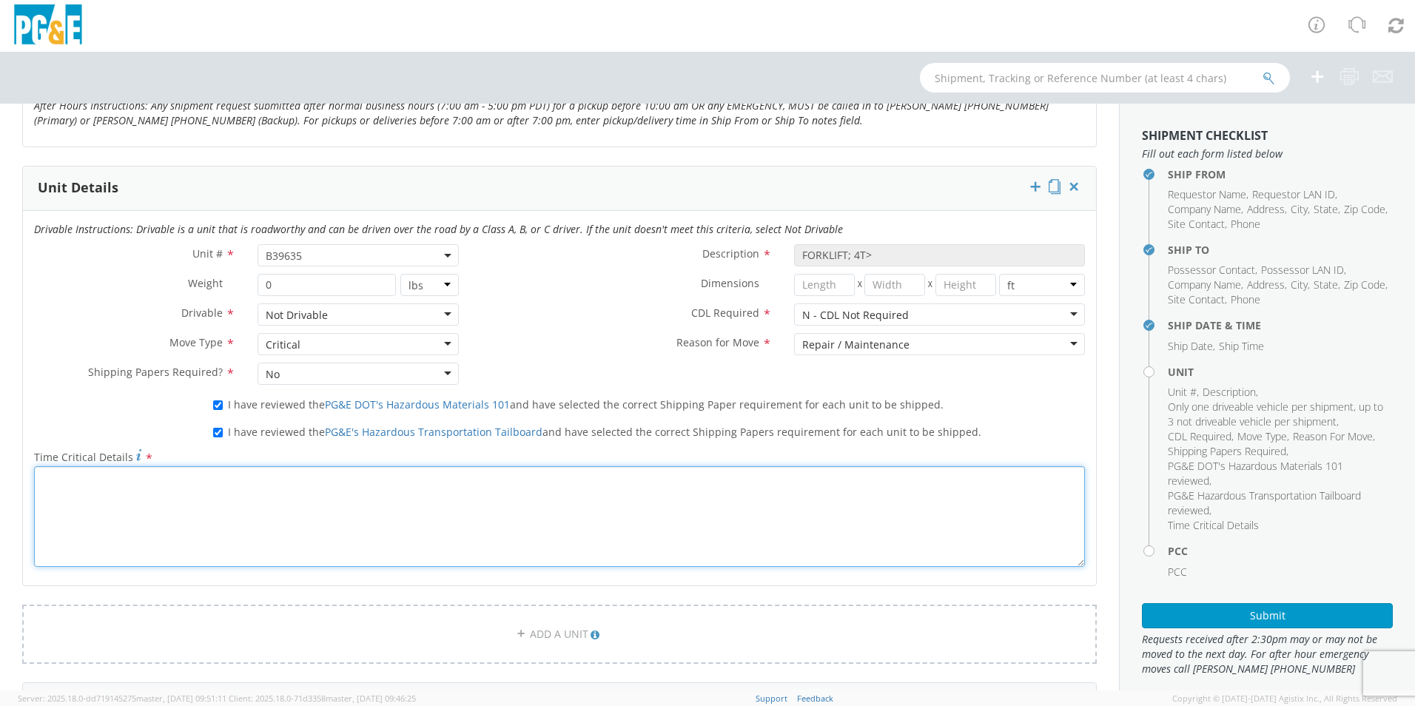
click at [416, 532] on textarea "Time Critical Details *" at bounding box center [559, 516] width 1051 height 101
click at [127, 480] on textarea "need repair asap to return rental" at bounding box center [559, 516] width 1051 height 101
click at [263, 480] on textarea "need repair asap so we can return rental" at bounding box center [559, 516] width 1051 height 101
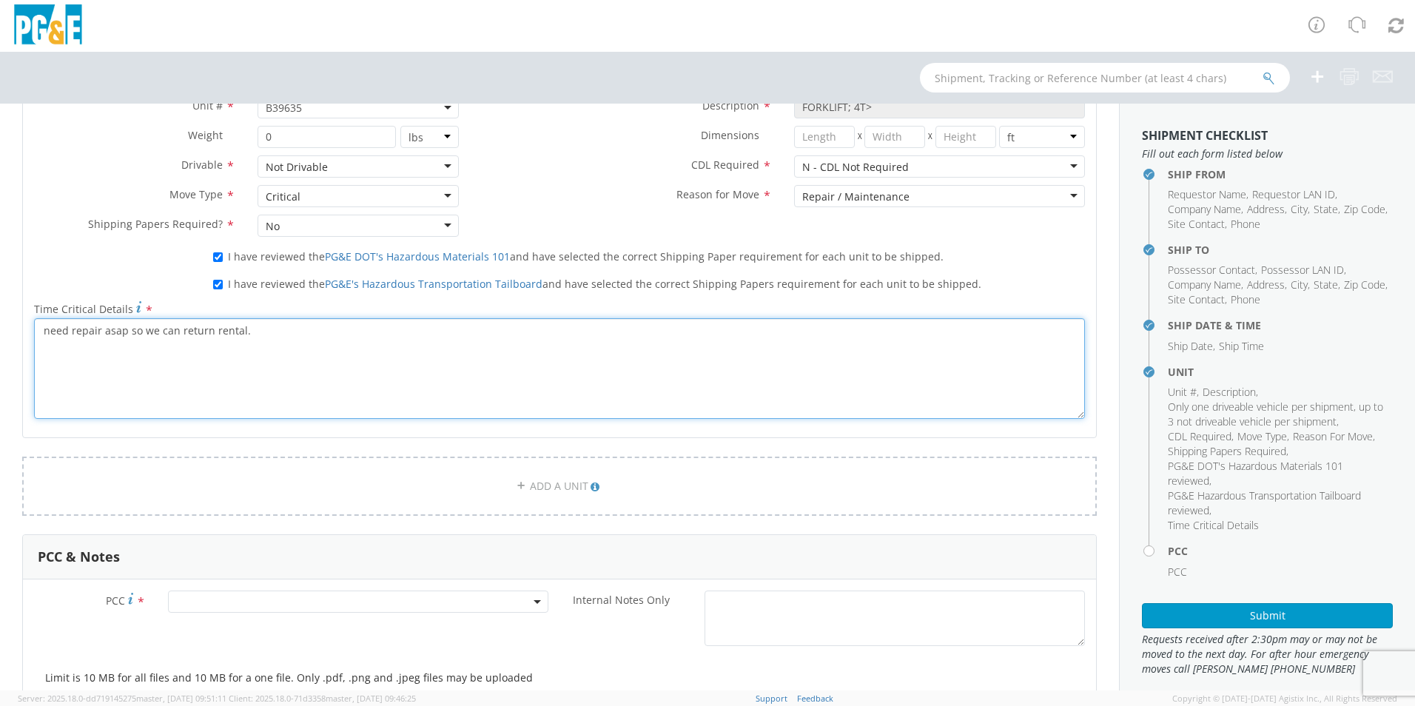
scroll to position [962, 0]
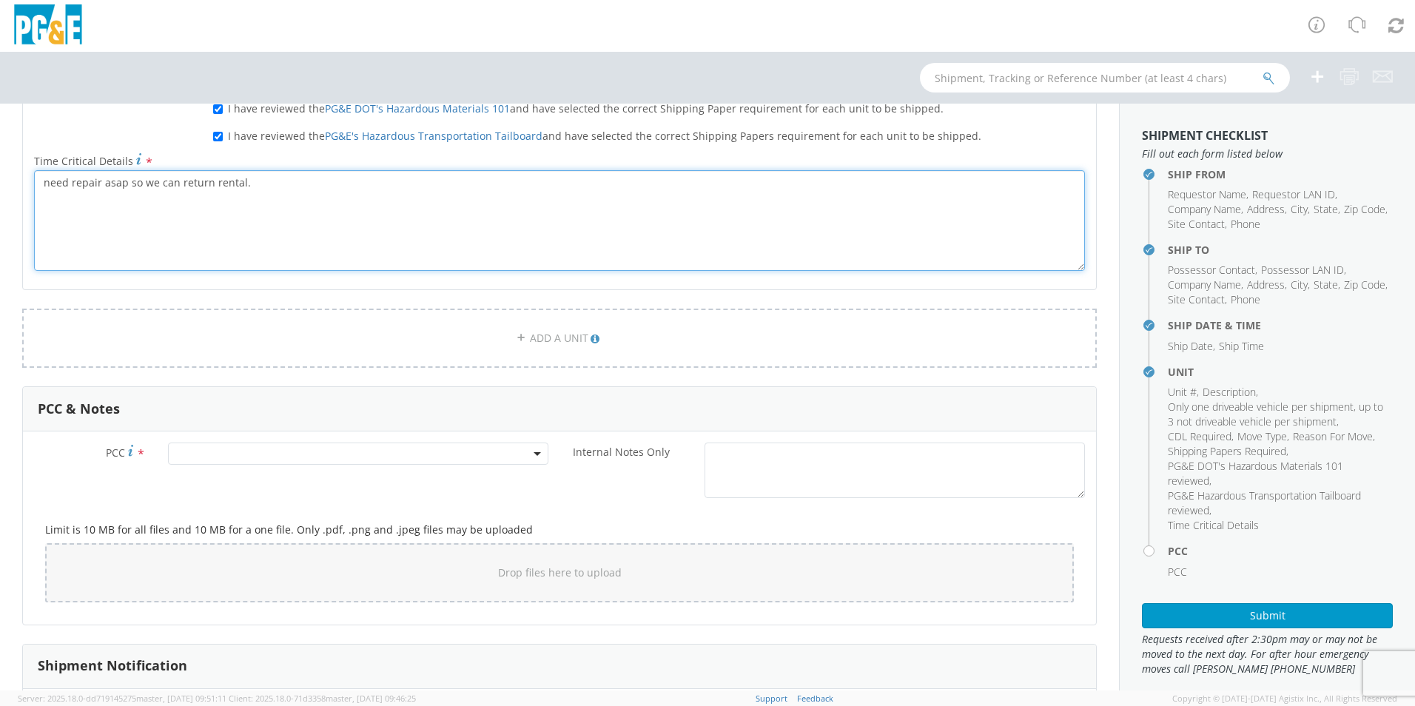
type textarea "need repair asap so we can return rental."
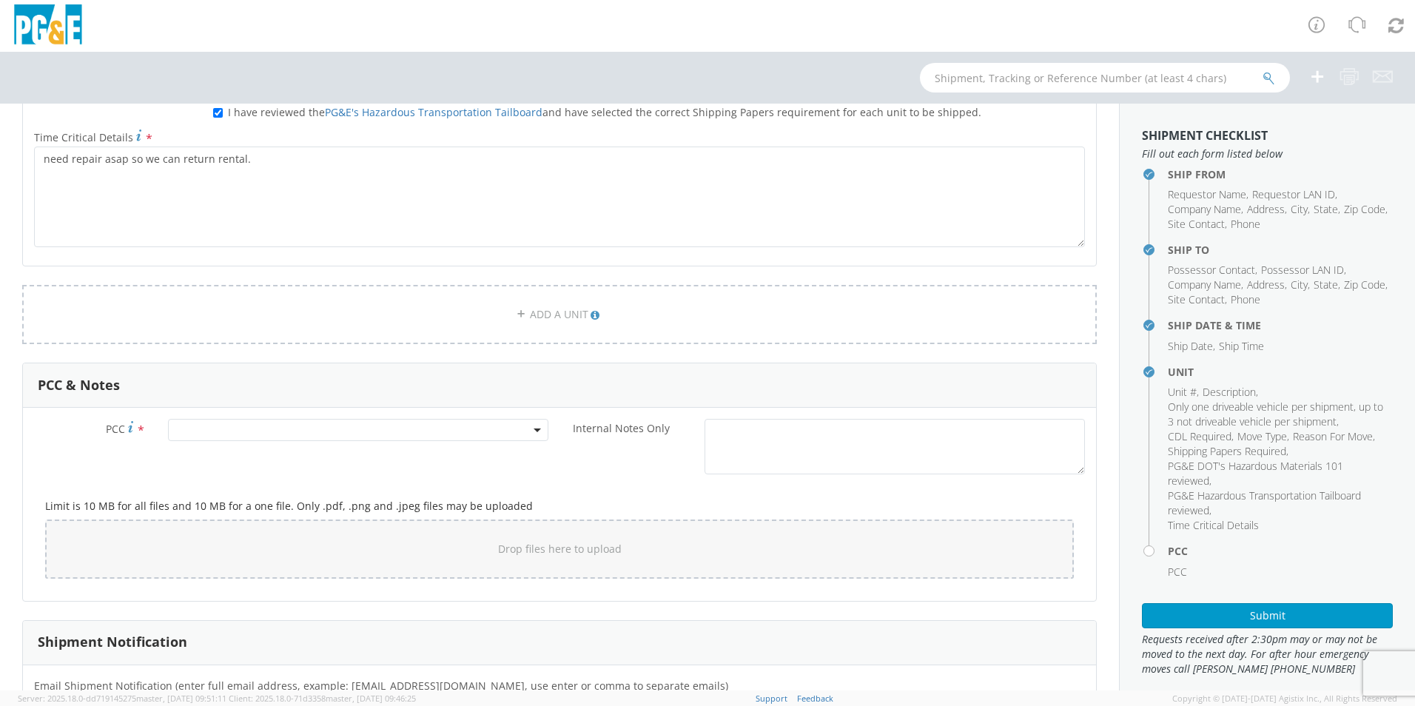
scroll to position [888, 0]
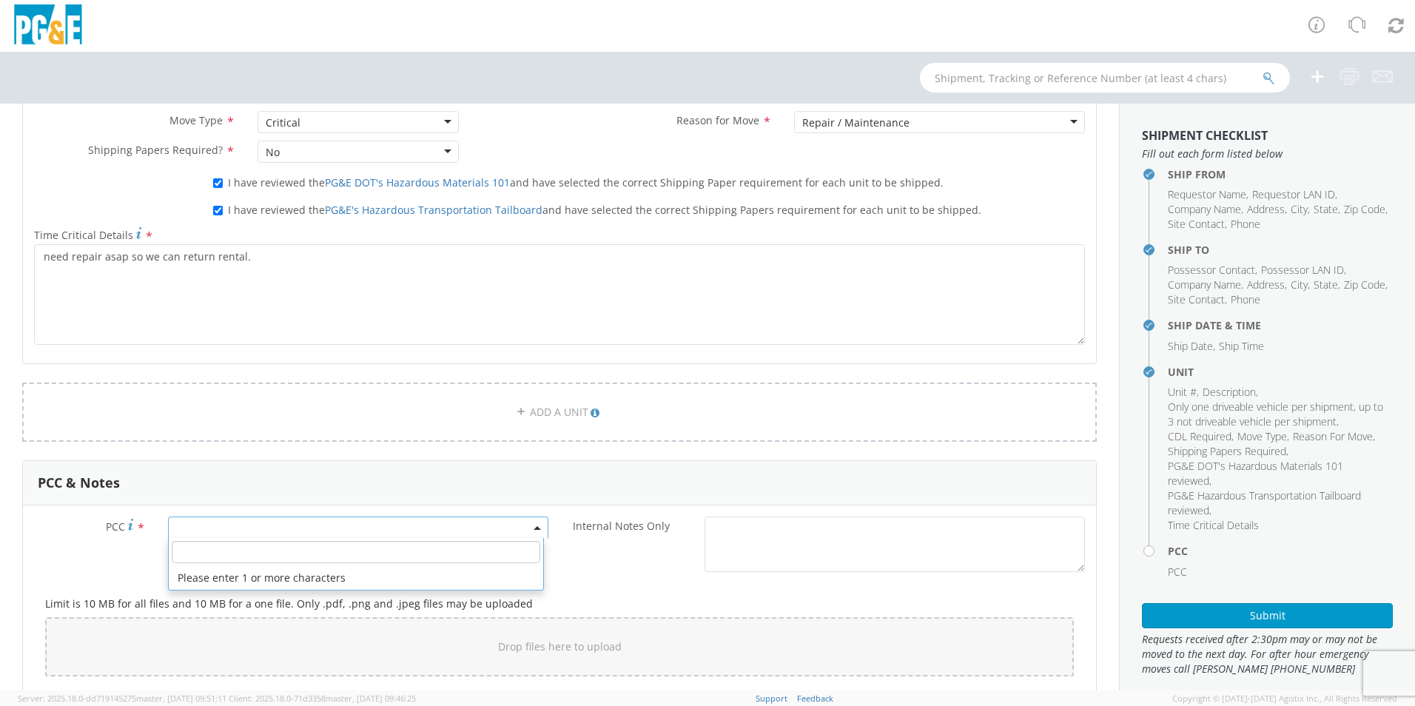
click at [479, 528] on span at bounding box center [358, 528] width 380 height 22
click at [480, 553] on input "number" at bounding box center [356, 552] width 369 height 22
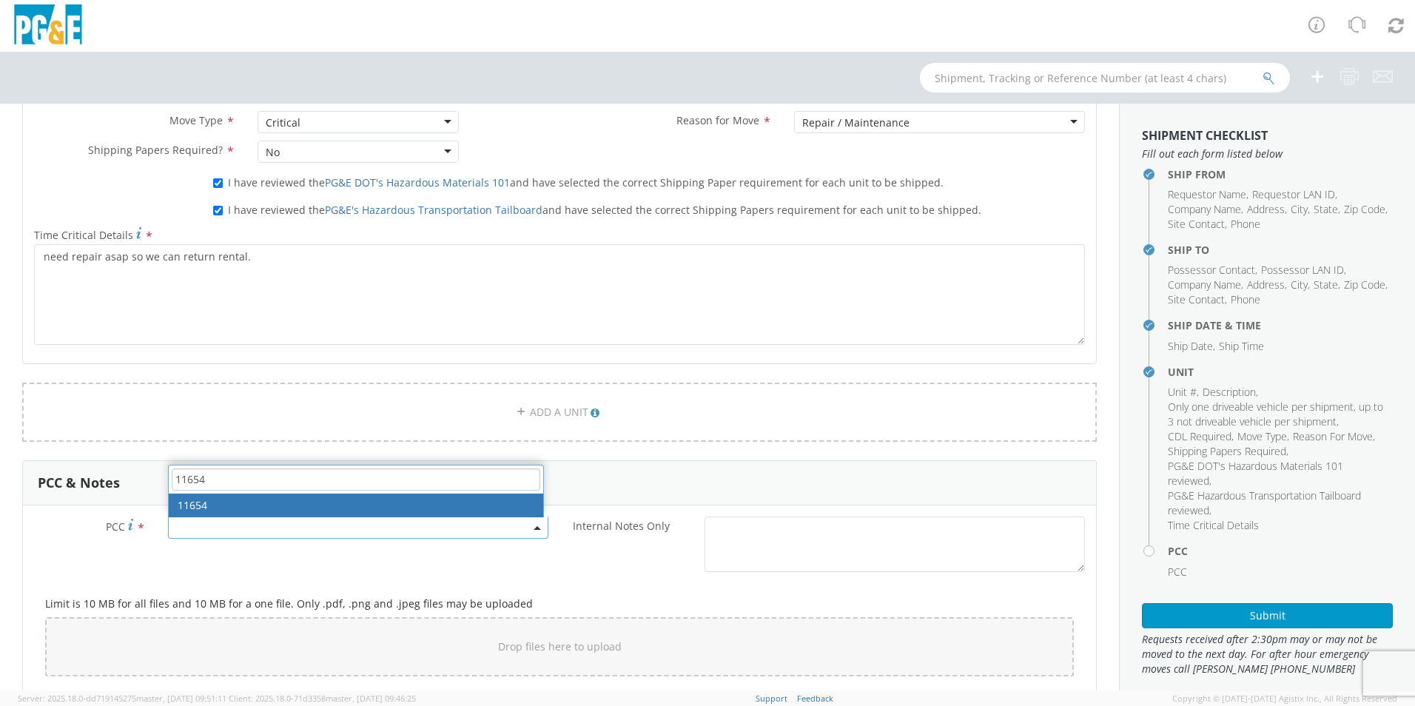
type input "11654"
select select "11654"
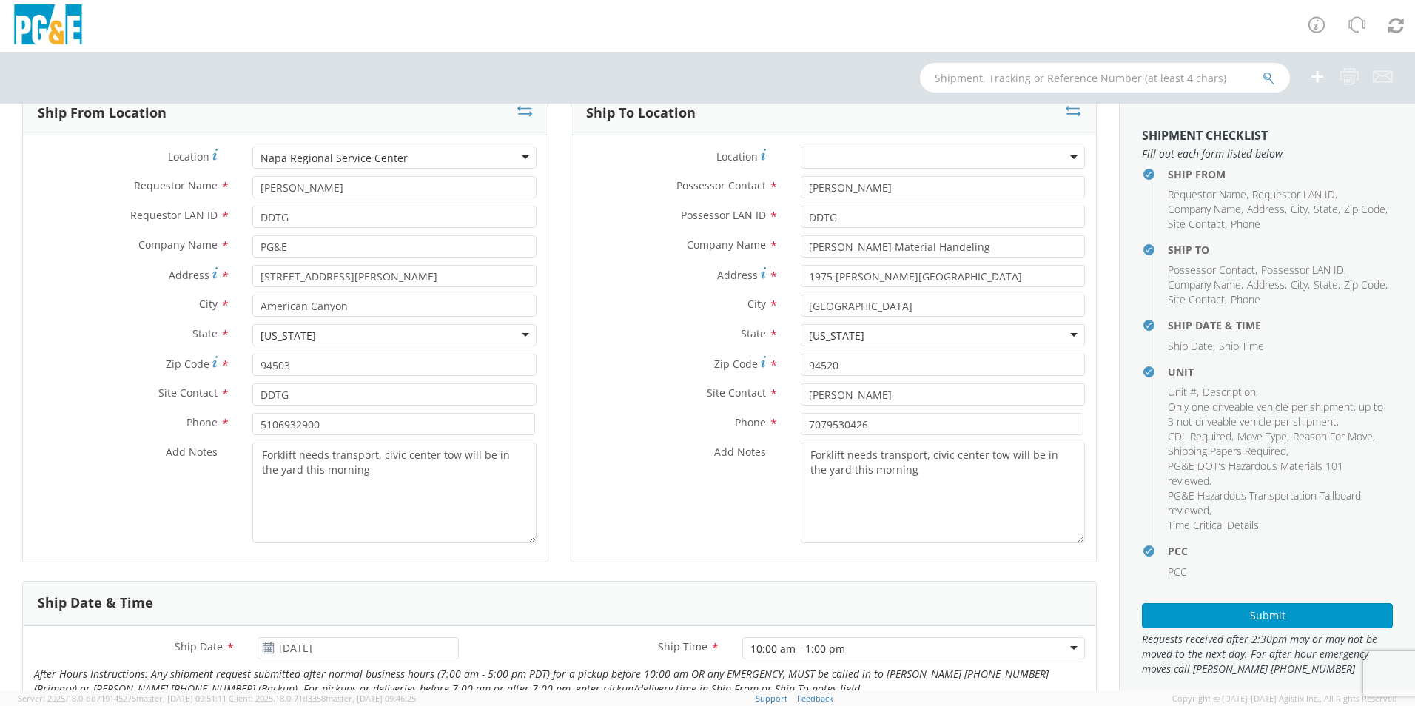
scroll to position [74, 0]
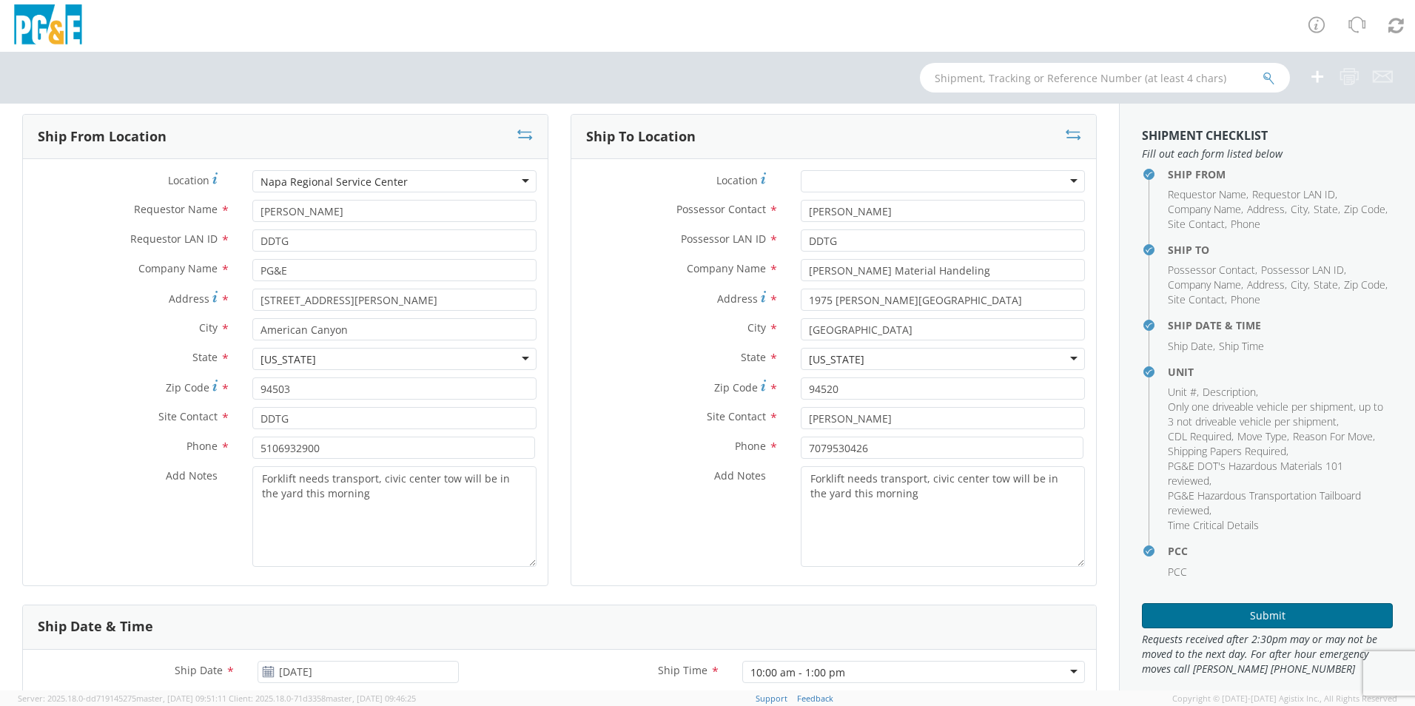
click at [1263, 617] on button "Submit" at bounding box center [1267, 615] width 251 height 25
